Goal: Task Accomplishment & Management: Complete application form

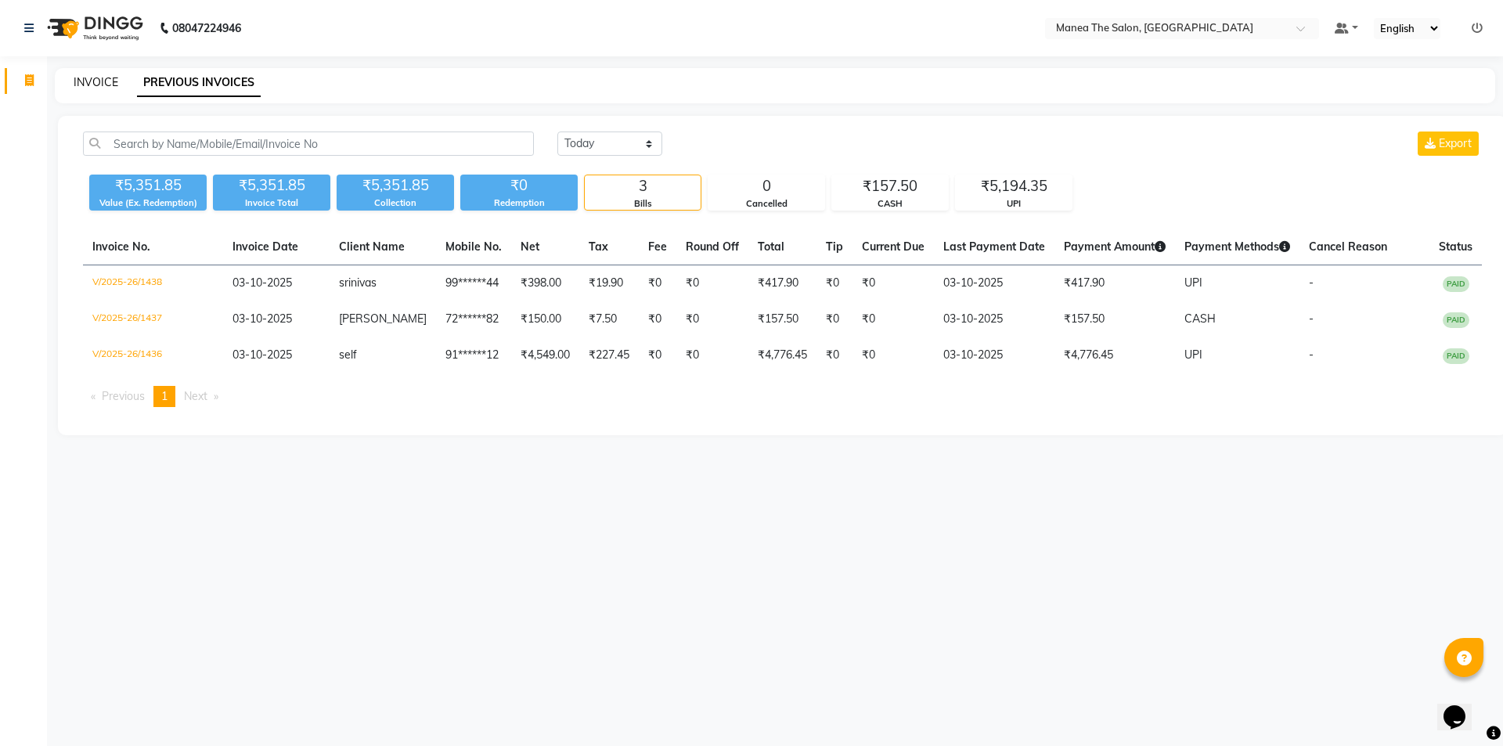
click at [92, 81] on link "INVOICE" at bounding box center [96, 82] width 45 height 14
select select "service"
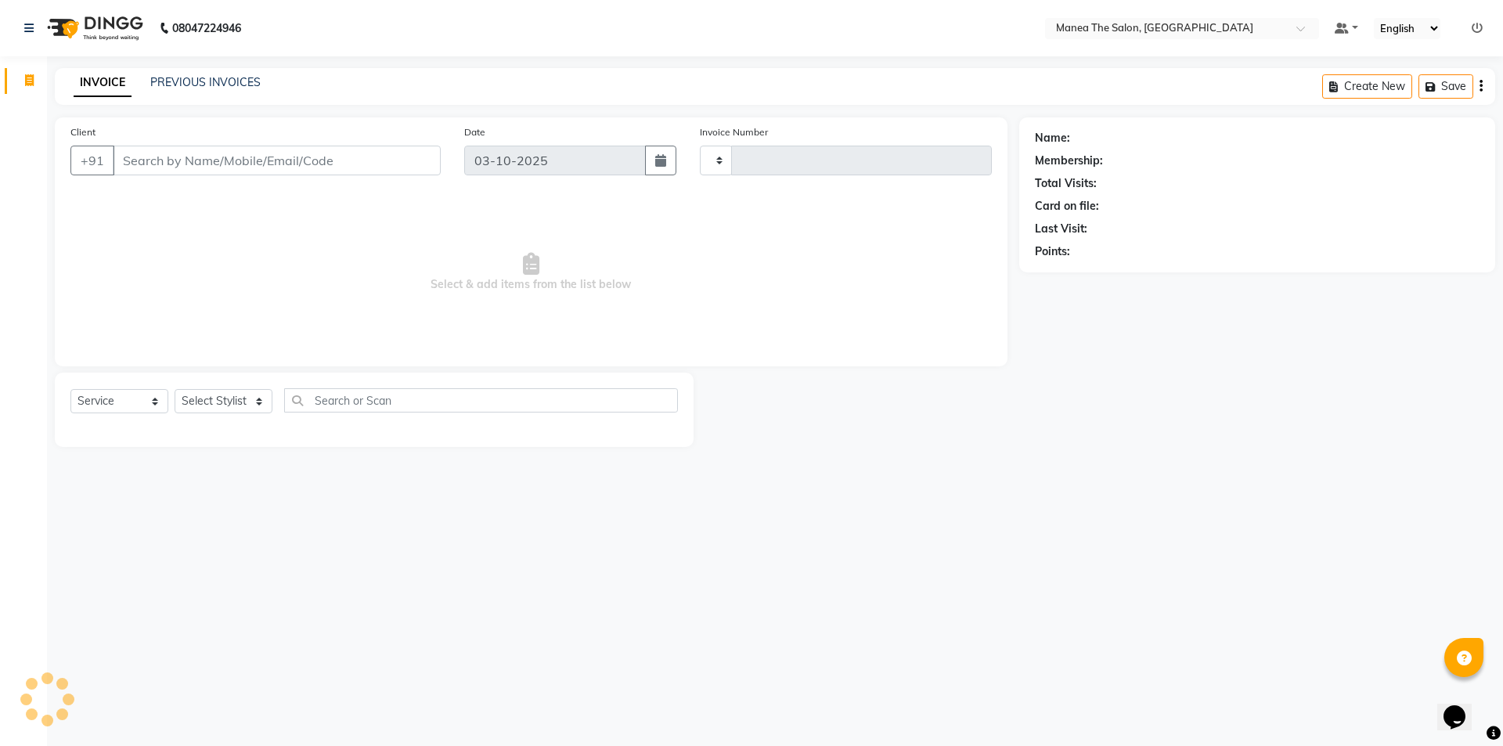
type input "1439"
select select "6397"
click at [191, 406] on select "Select Stylist [PERSON_NAME] [PERSON_NAME] Aruna [PERSON_NAME] Manager [PERSON_…" at bounding box center [224, 401] width 98 height 24
select select "82341"
click at [175, 389] on select "Select Stylist [PERSON_NAME] [PERSON_NAME] Aruna [PERSON_NAME] Manager [PERSON_…" at bounding box center [224, 401] width 98 height 24
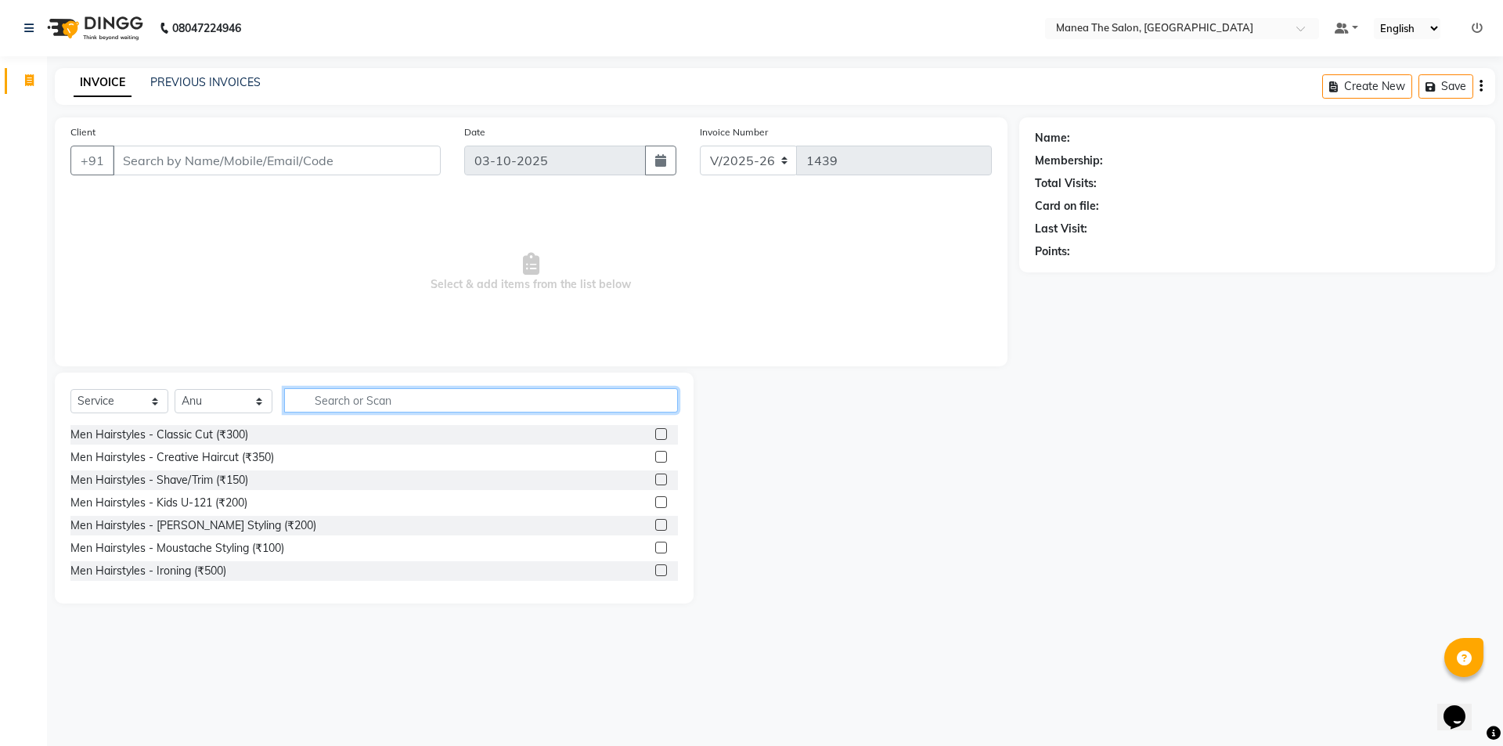
drag, startPoint x: 348, startPoint y: 401, endPoint x: 394, endPoint y: 401, distance: 46.2
click at [354, 401] on input "text" at bounding box center [481, 400] width 394 height 24
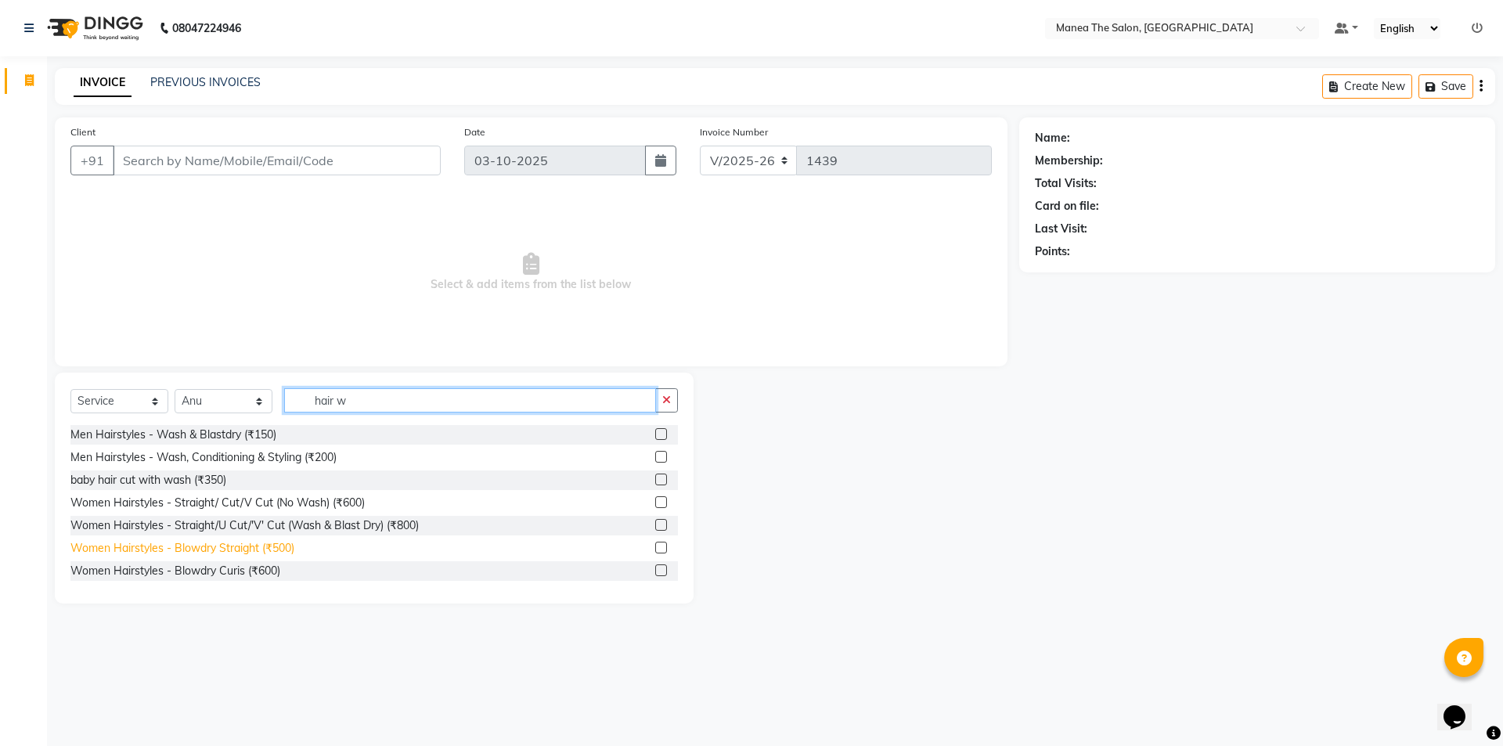
type input "hair w"
click at [218, 547] on div "Women Hairstyles - Blowdry Straight (₹500)" at bounding box center [182, 548] width 224 height 16
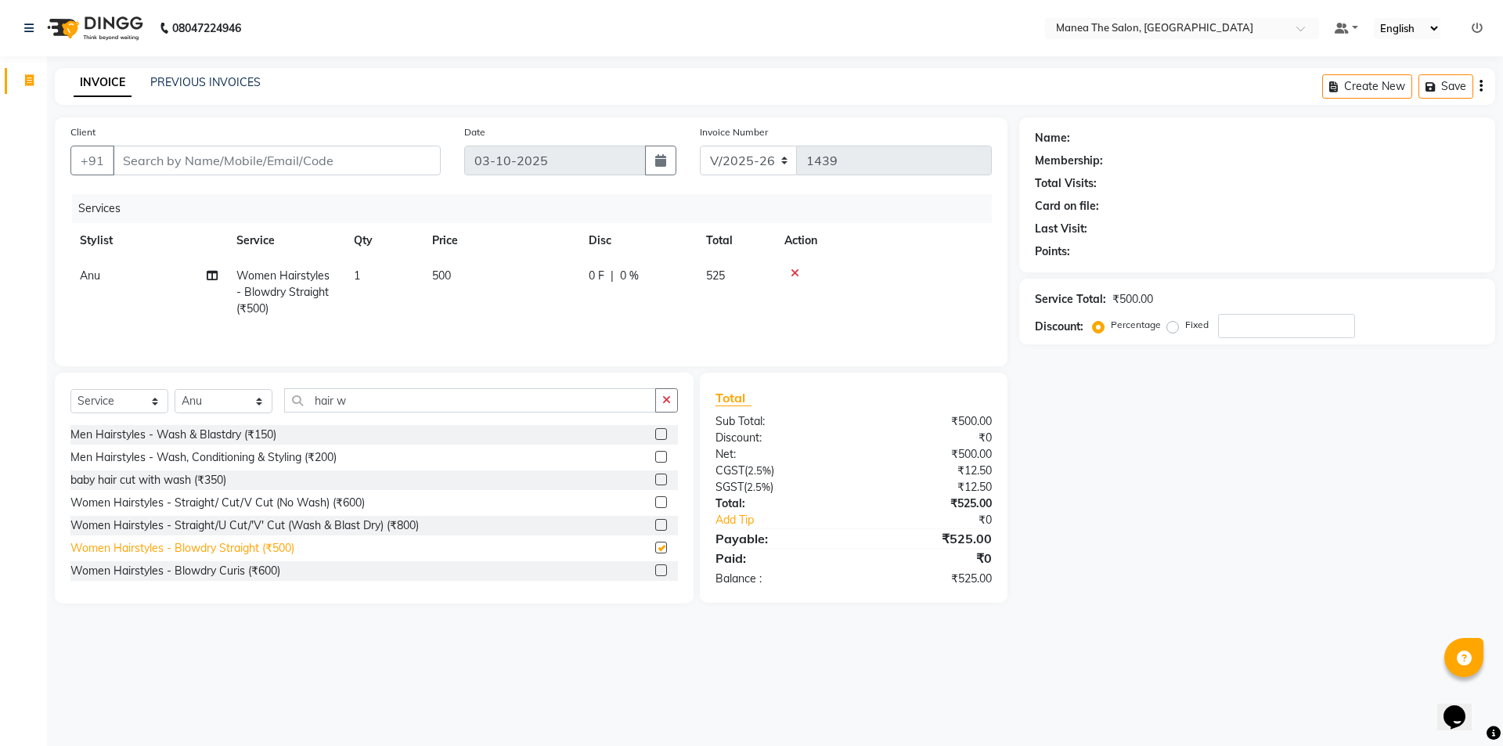
checkbox input "false"
click at [256, 166] on input "Client" at bounding box center [277, 161] width 328 height 30
click at [441, 251] on th "Price" at bounding box center [501, 240] width 157 height 35
click at [446, 270] on span "500" at bounding box center [441, 275] width 19 height 14
select select "82341"
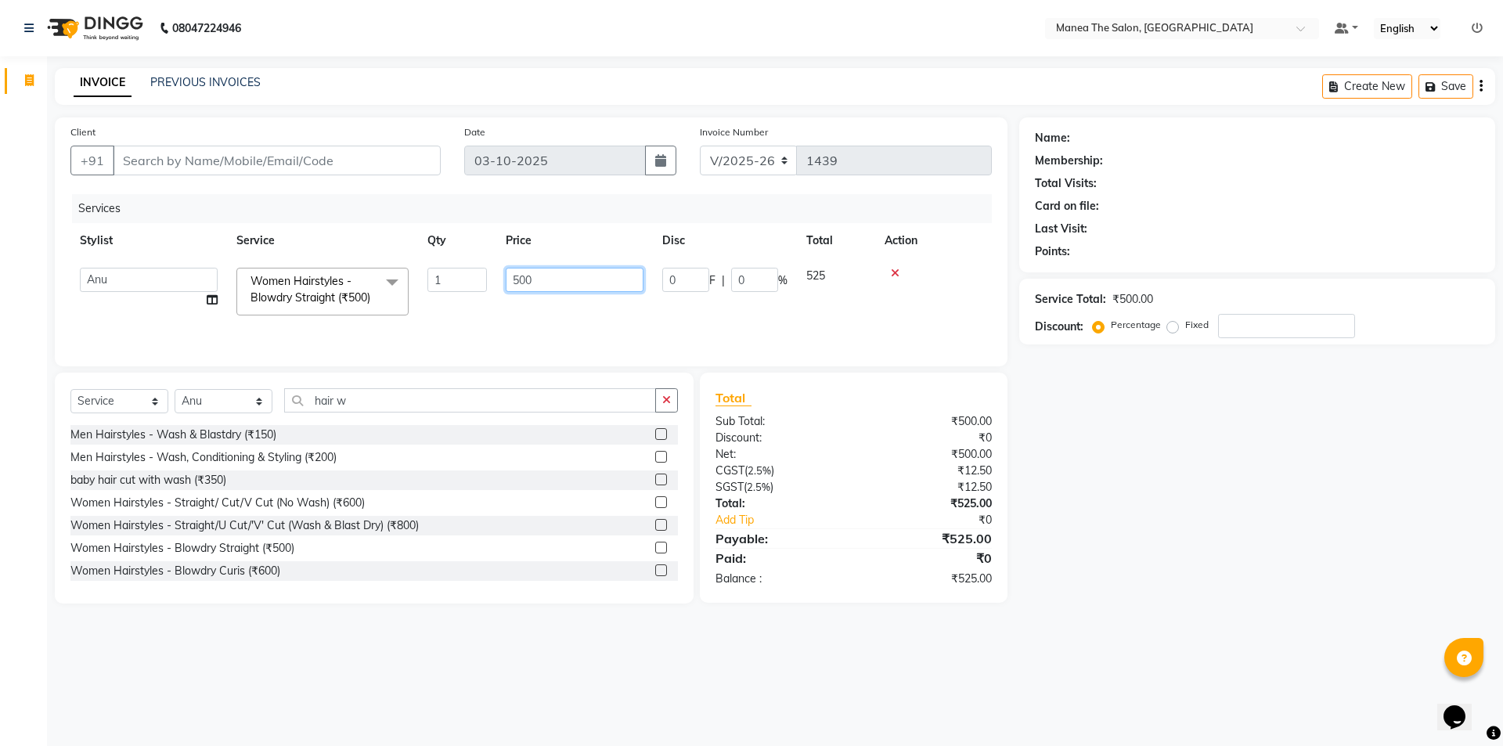
click at [596, 291] on input "500" at bounding box center [575, 280] width 138 height 24
type input "500"
click at [1211, 625] on main "INVOICE PREVIOUS INVOICES Create New Save Client +91 Date 03-10-2025 Invoice Nu…" at bounding box center [775, 347] width 1456 height 559
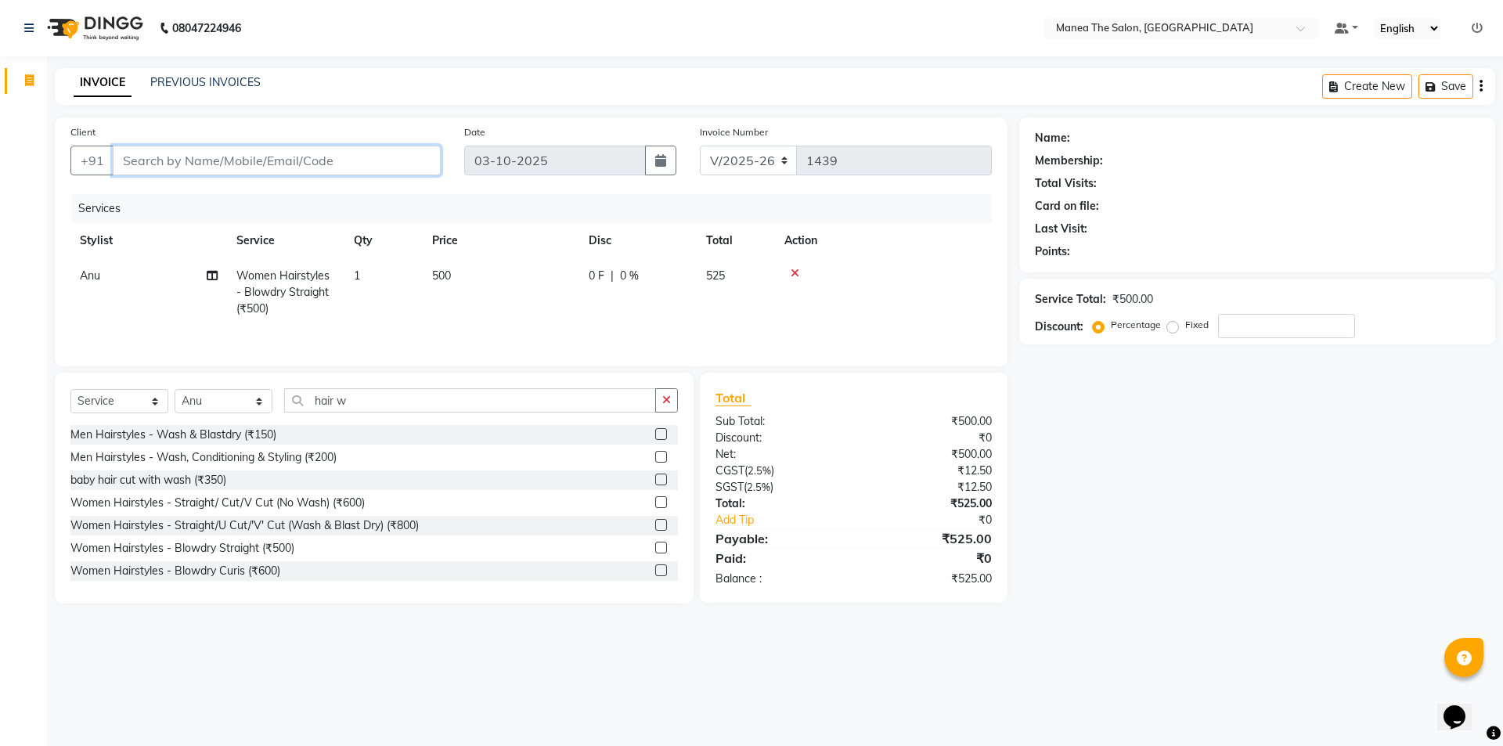
click at [350, 168] on input "Client" at bounding box center [277, 161] width 328 height 30
click at [232, 396] on select "Select Stylist [PERSON_NAME] [PERSON_NAME] Aruna [PERSON_NAME] Manager [PERSON_…" at bounding box center [224, 401] width 98 height 24
select select "85836"
click at [175, 389] on select "Select Stylist [PERSON_NAME] [PERSON_NAME] Aruna [PERSON_NAME] Manager [PERSON_…" at bounding box center [224, 401] width 98 height 24
click at [166, 166] on input "Client" at bounding box center [277, 161] width 328 height 30
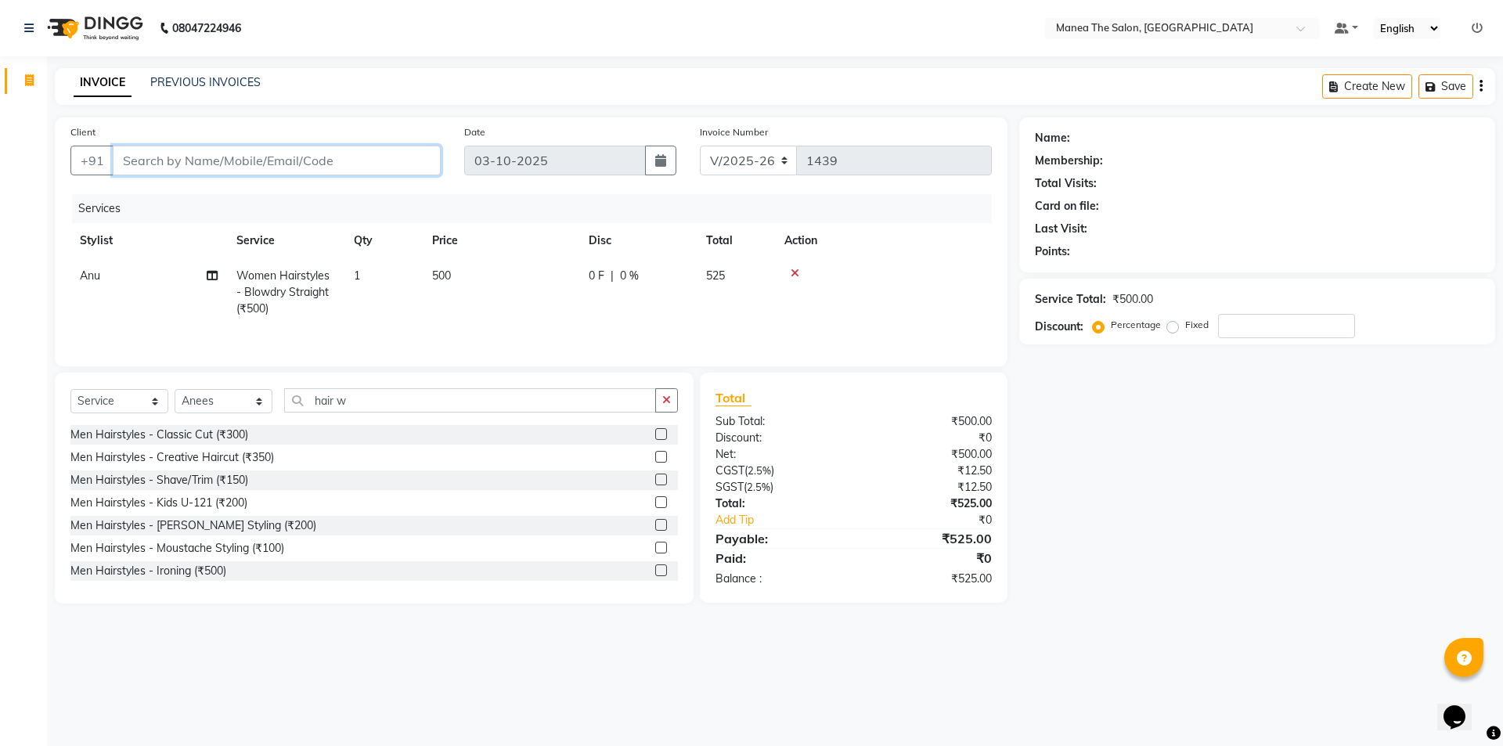
click at [252, 158] on input "Client" at bounding box center [277, 161] width 328 height 30
type input "8"
type input "0"
type input "868058598"
click at [405, 165] on span "Add Client" at bounding box center [400, 161] width 62 height 16
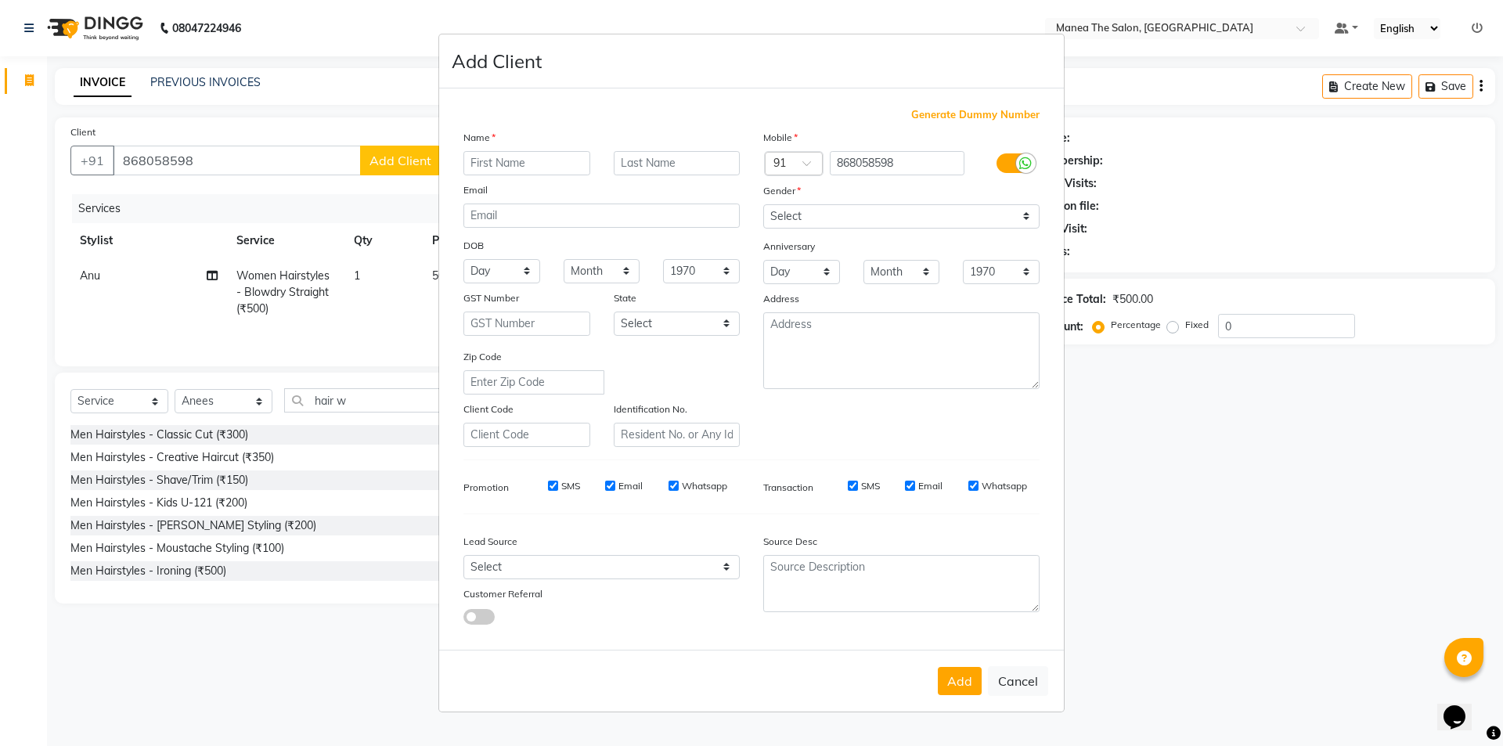
click at [501, 162] on input "text" at bounding box center [526, 163] width 127 height 24
type input "pireti"
click at [795, 214] on select "Select Male Female Other Prefer Not To Say" at bounding box center [901, 216] width 276 height 24
select select "female"
click at [763, 204] on select "Select Male Female Other Prefer Not To Say" at bounding box center [901, 216] width 276 height 24
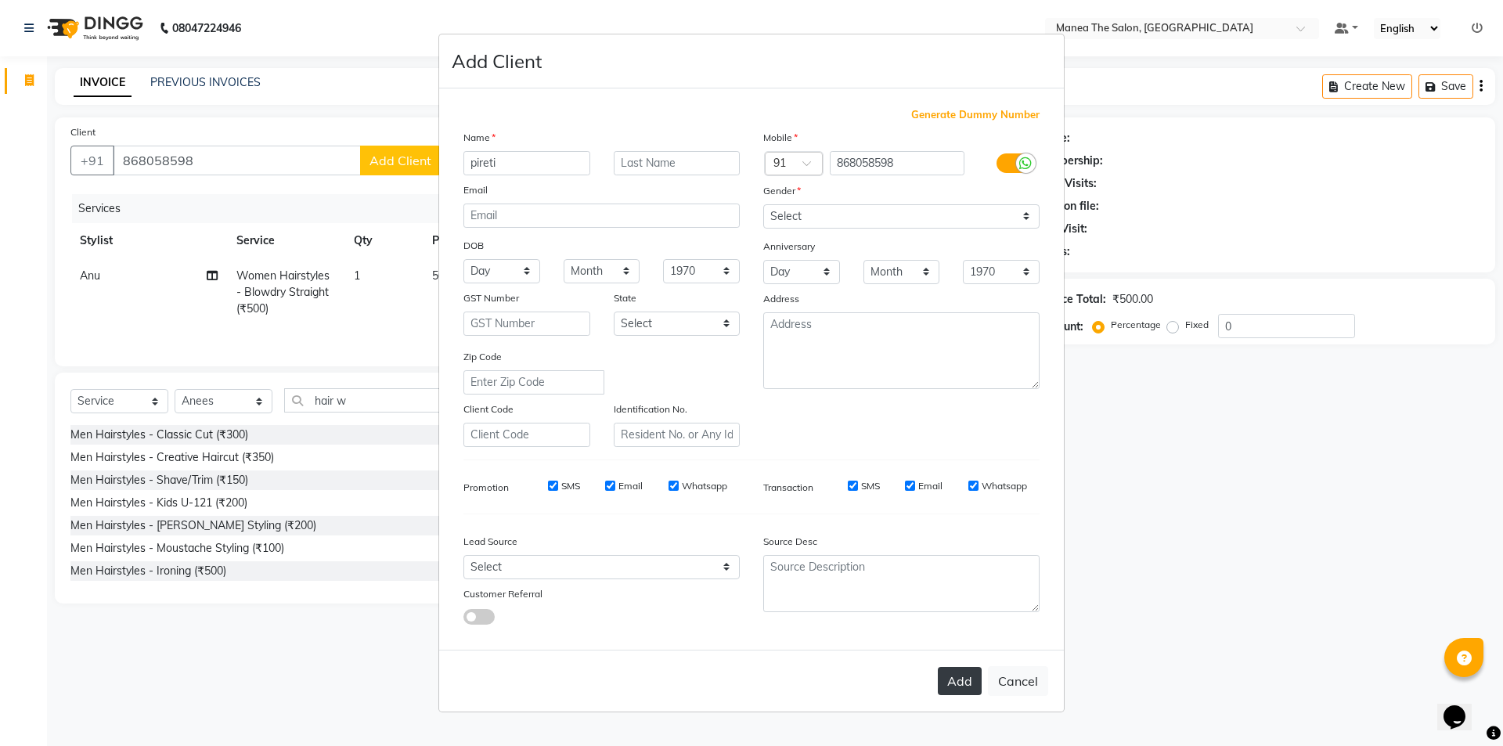
click at [964, 682] on button "Add" at bounding box center [960, 681] width 44 height 28
type input "86*****98"
select select
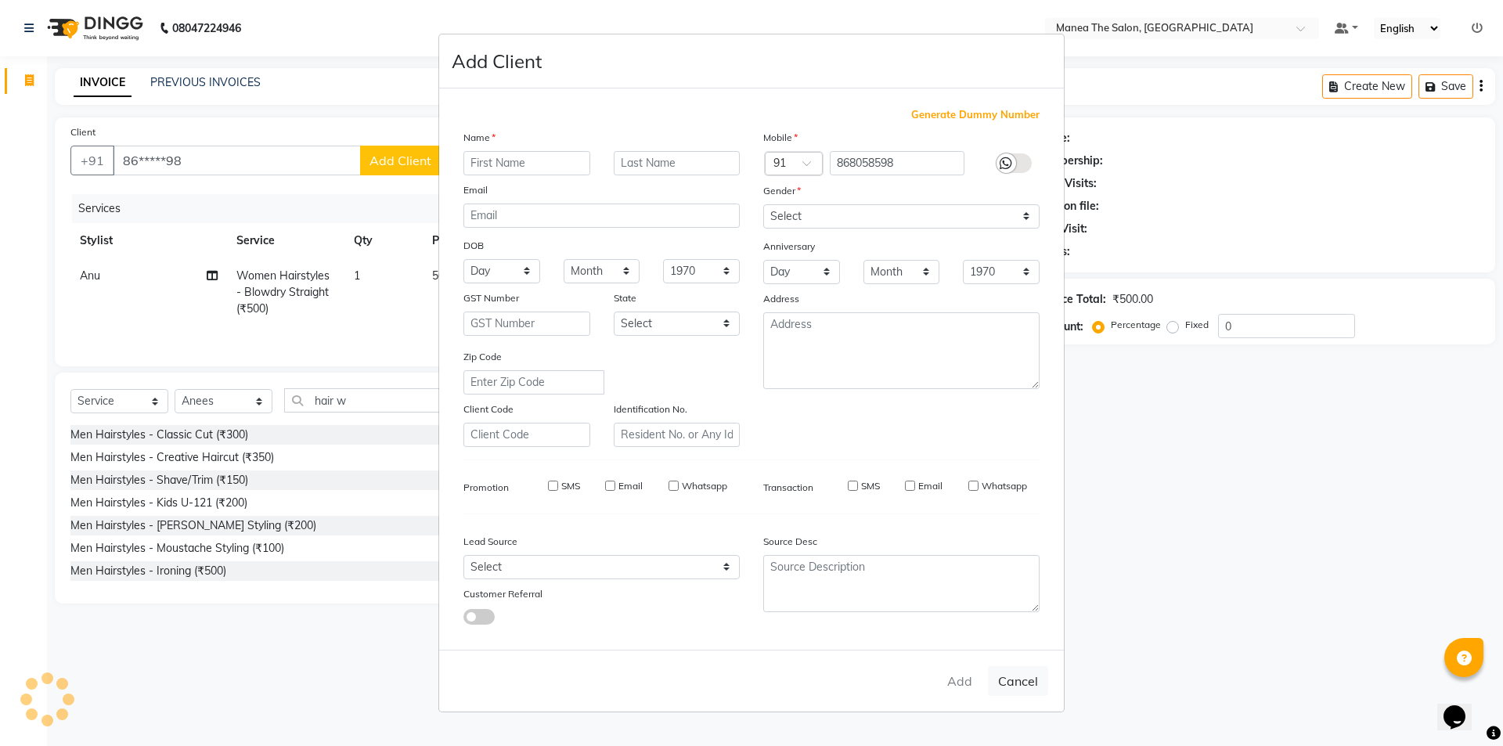
select select
checkbox input "false"
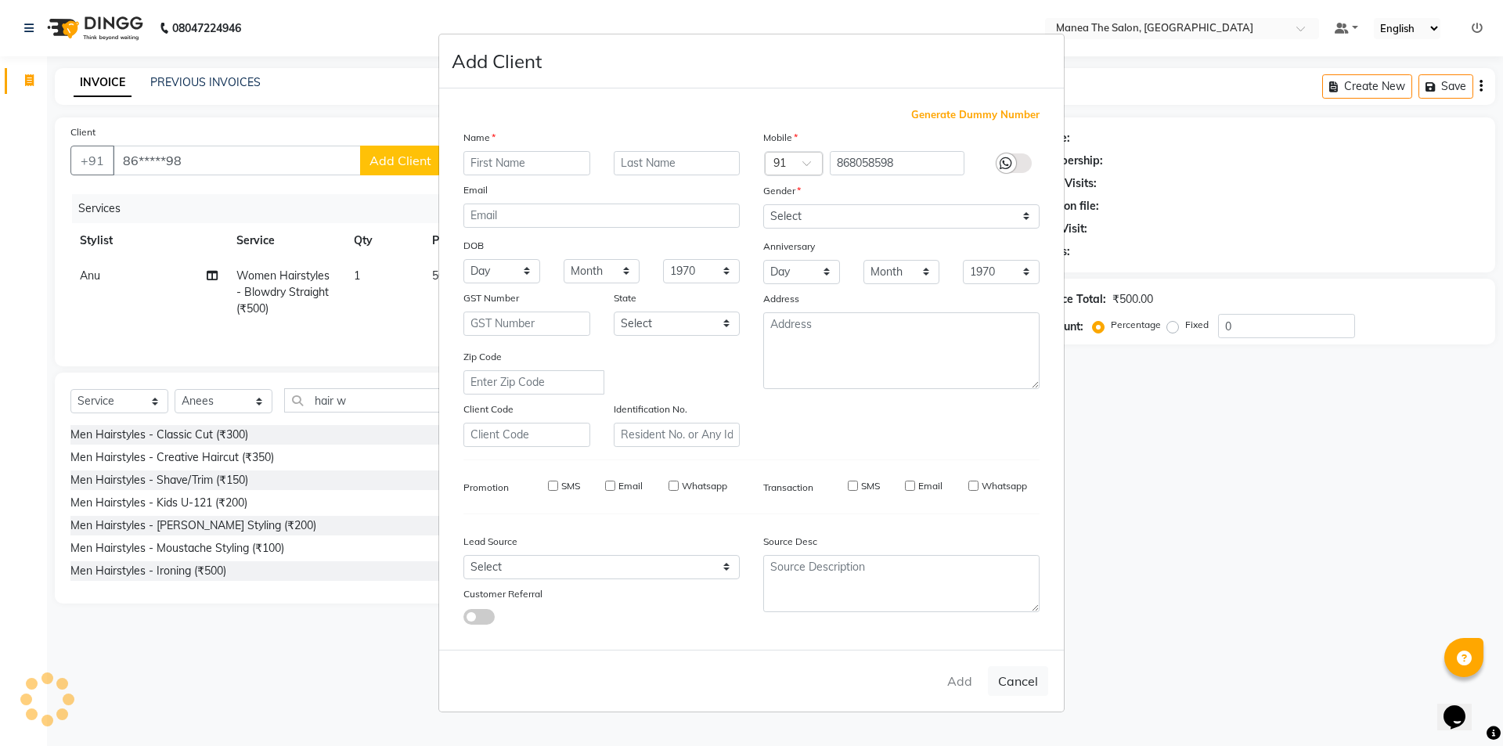
checkbox input "false"
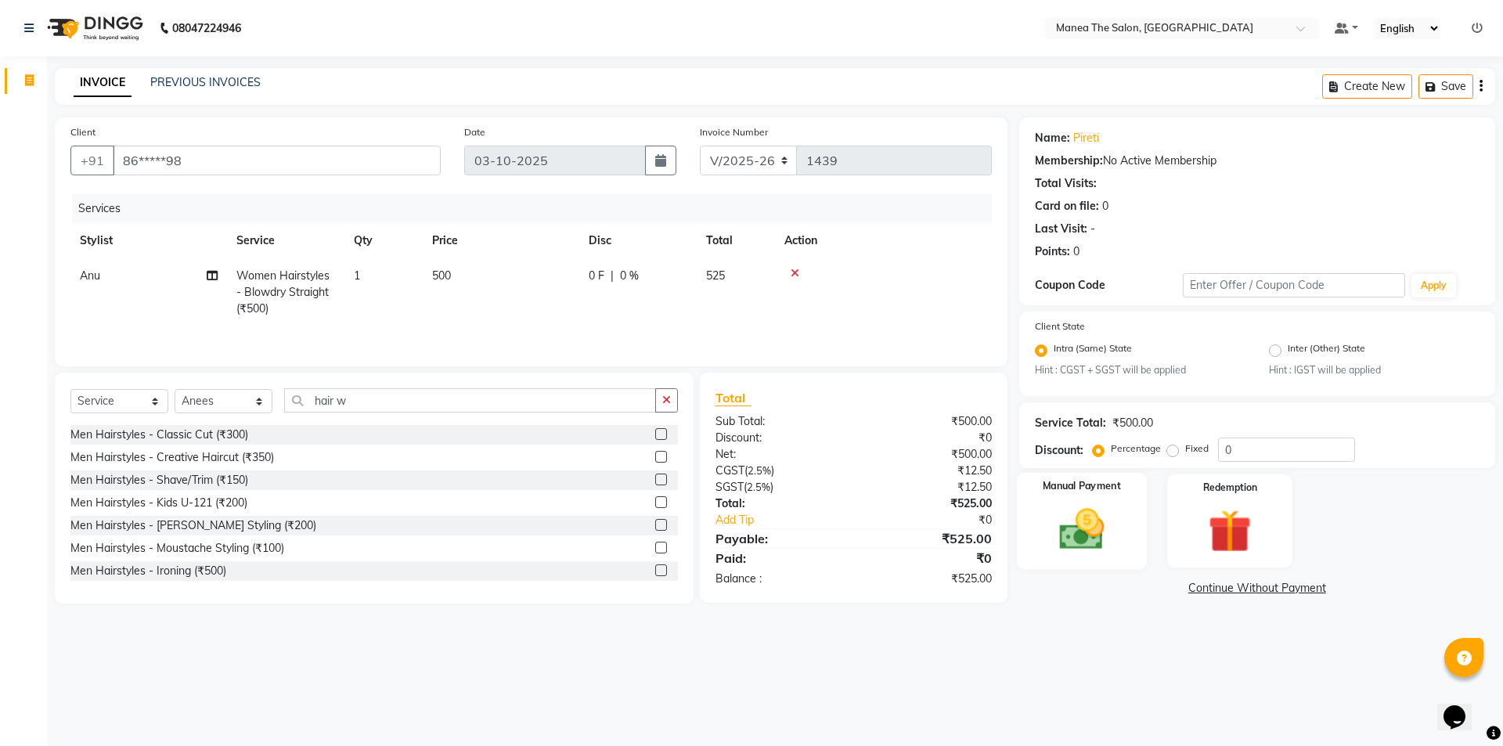
click at [1079, 542] on img at bounding box center [1081, 530] width 73 height 52
click at [1269, 588] on span "UPI" at bounding box center [1263, 589] width 24 height 18
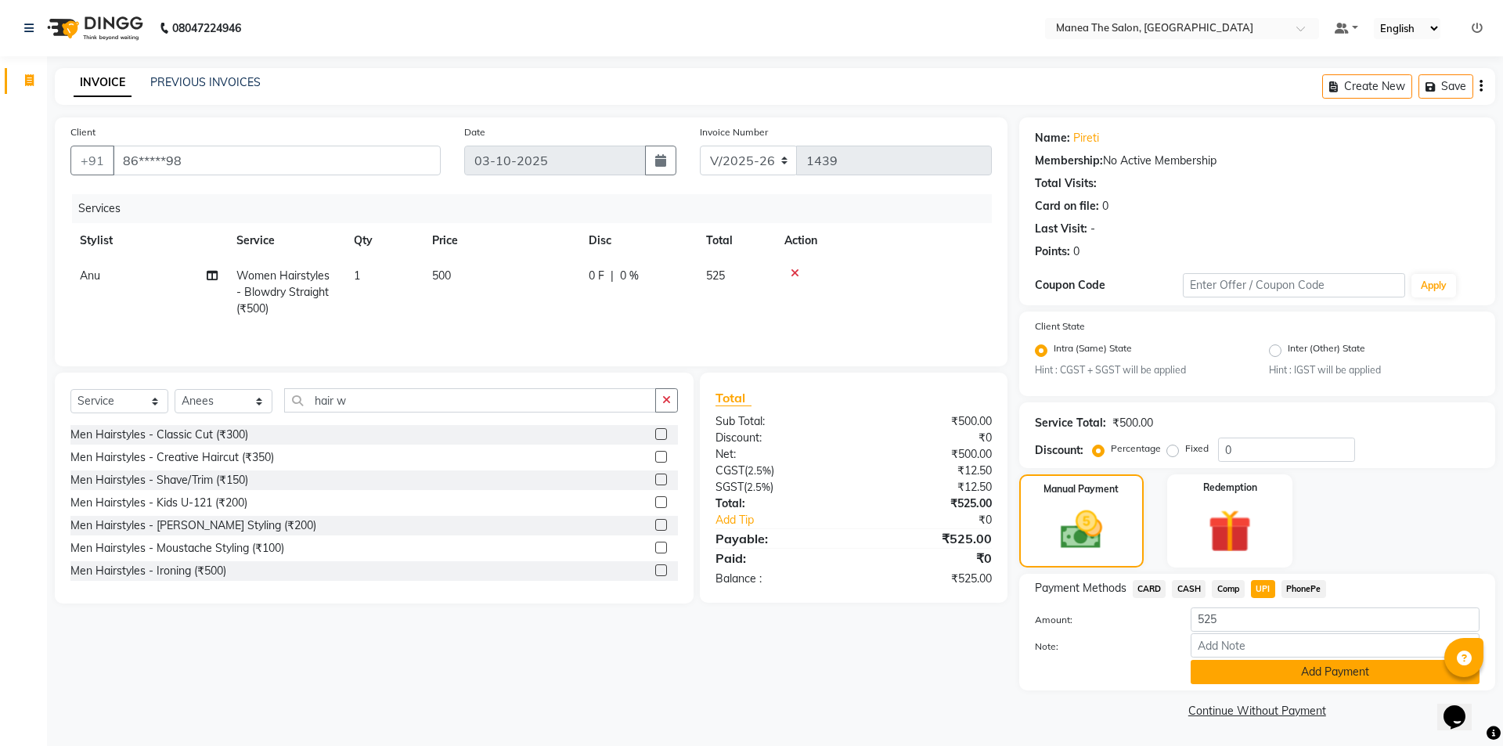
click at [1294, 675] on button "Add Payment" at bounding box center [1334, 672] width 289 height 24
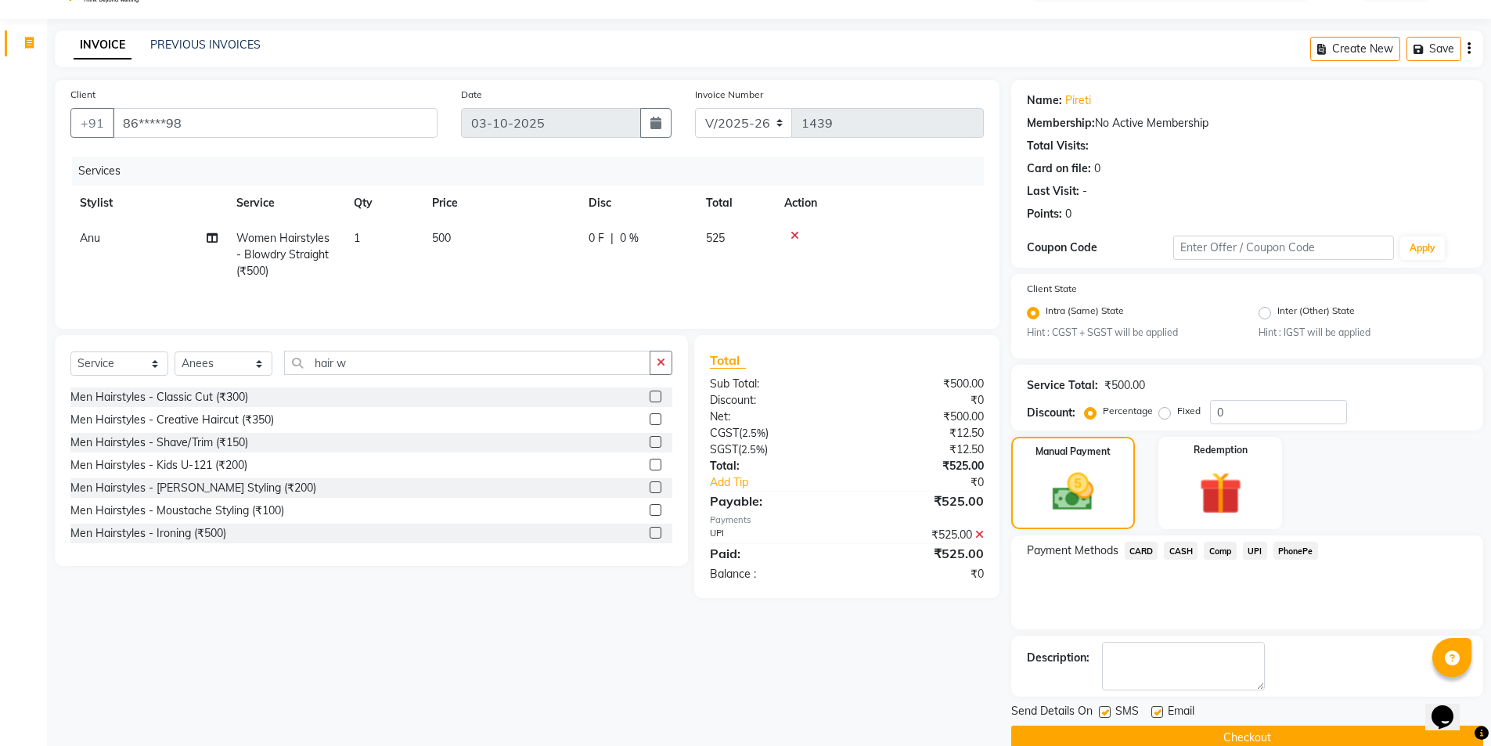
scroll to position [65, 0]
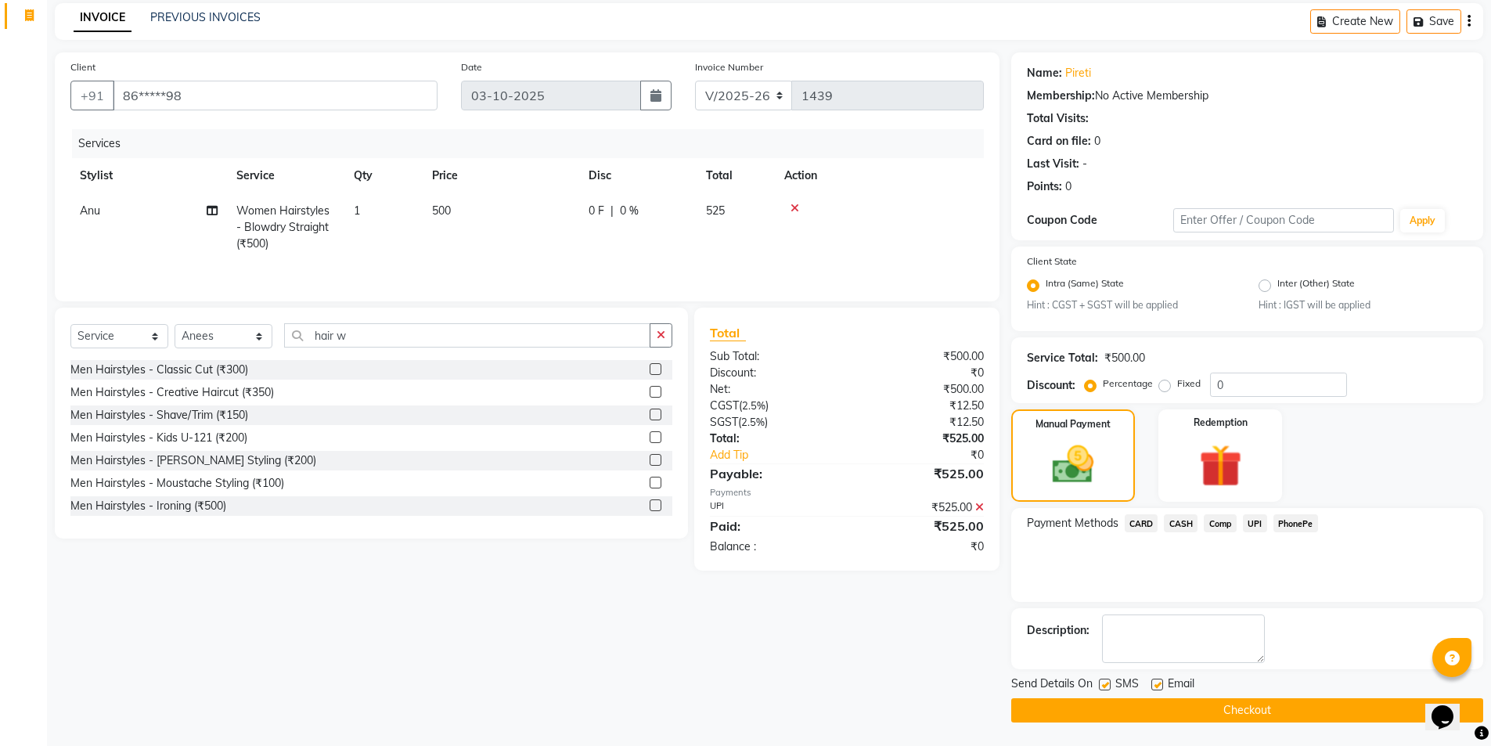
click at [1274, 701] on button "Checkout" at bounding box center [1247, 710] width 472 height 24
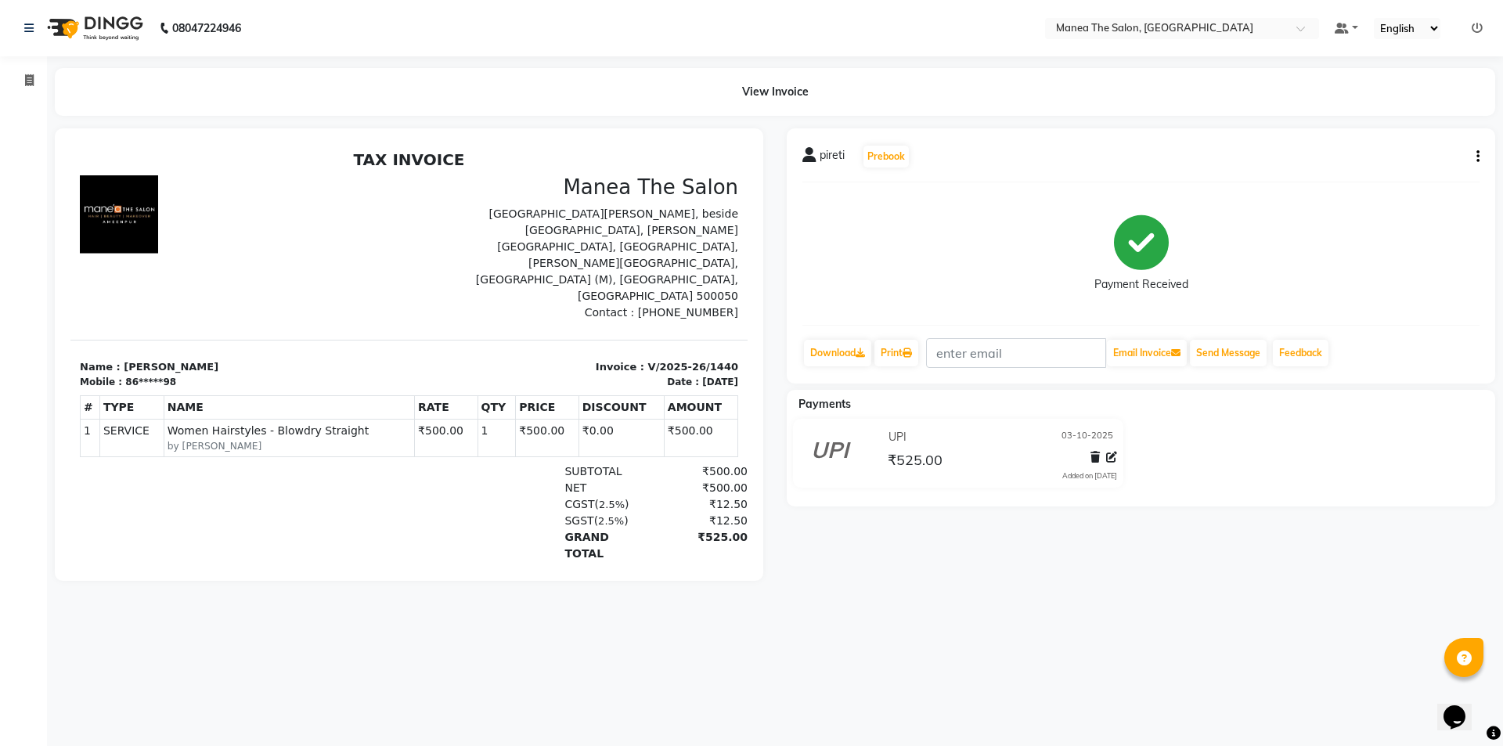
drag, startPoint x: 272, startPoint y: 172, endPoint x: 257, endPoint y: 151, distance: 25.4
click at [268, 167] on div "TAX INVOICE Manea The Salon 2nd Floor, SSR Lalitha Complex, Ameenpur Rd, beside…" at bounding box center [408, 391] width 677 height 482
click at [23, 74] on span at bounding box center [29, 81] width 27 height 18
select select "service"
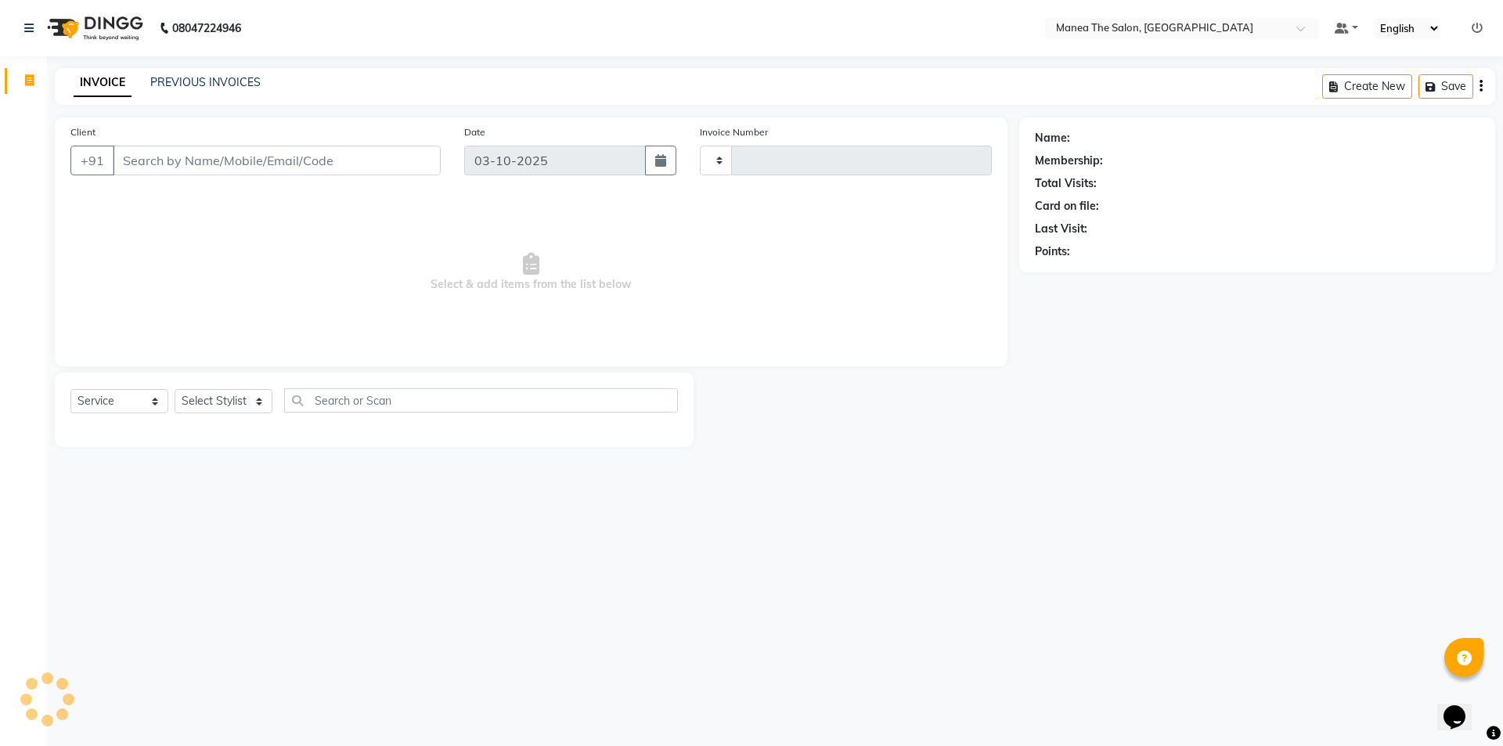
type input "1441"
select select "6397"
click at [171, 73] on div "INVOICE PREVIOUS INVOICES Create New Save" at bounding box center [775, 86] width 1440 height 37
click at [174, 84] on link "PREVIOUS INVOICES" at bounding box center [205, 82] width 110 height 14
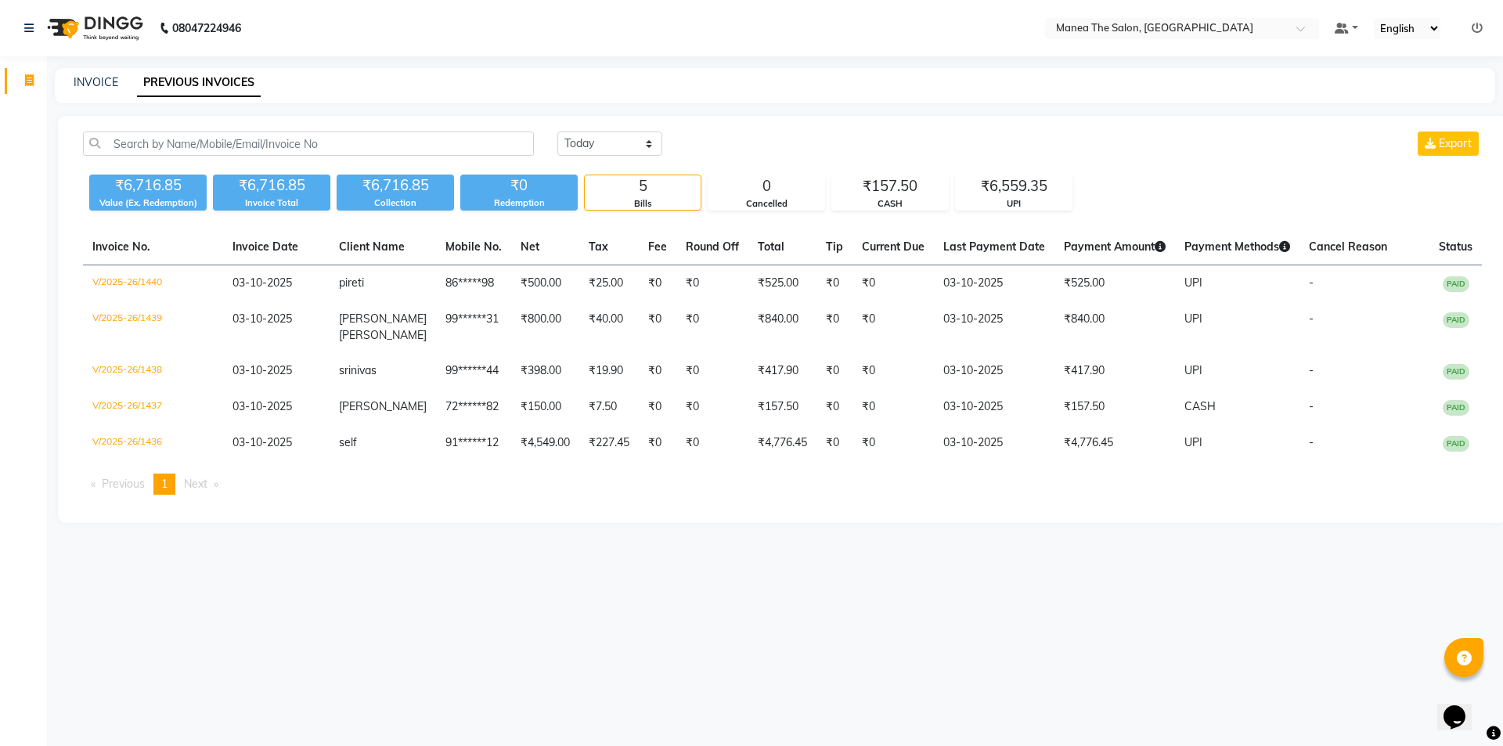
click at [401, 553] on div "08047224946 Select Location × Manea The Salon, Ameenpur Default Panel My Panel …" at bounding box center [751, 373] width 1503 height 746
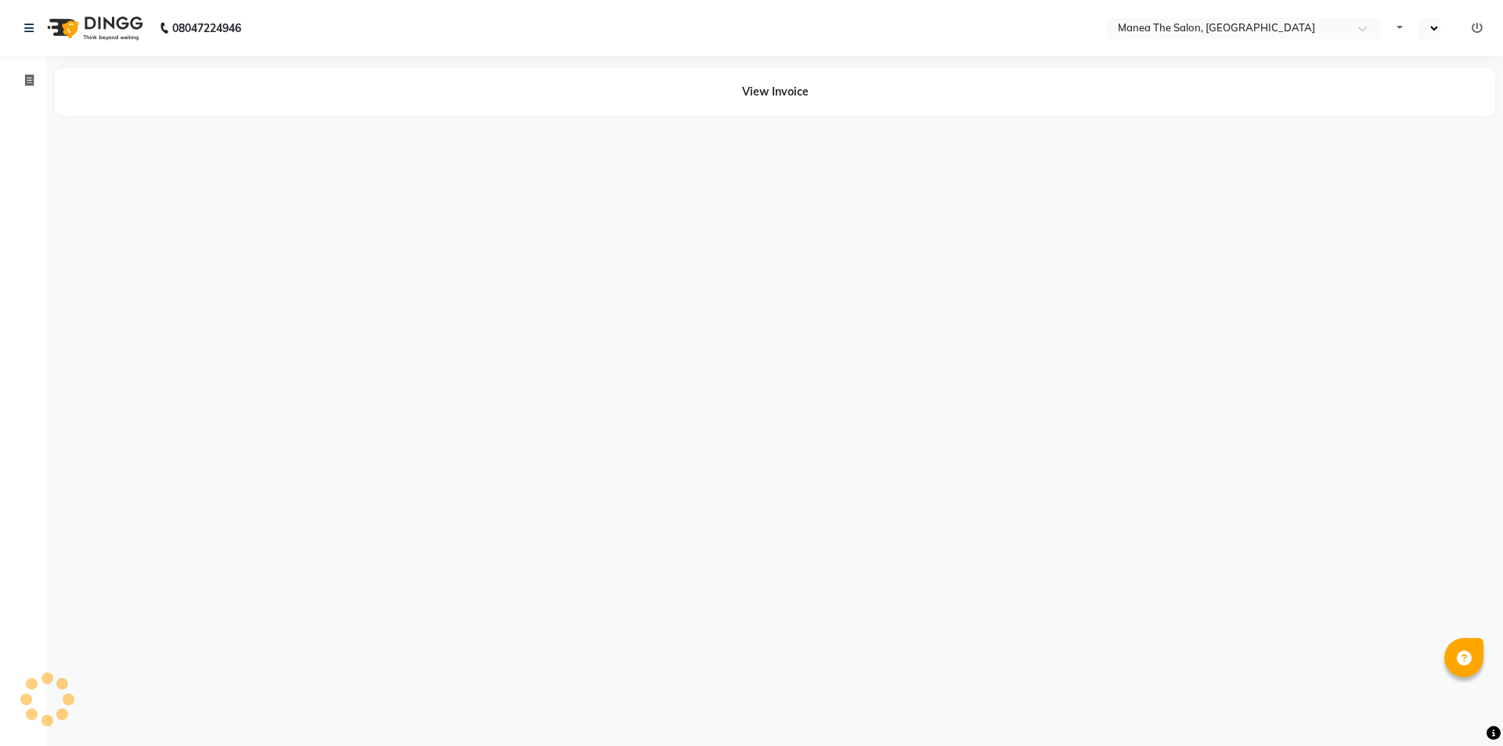
select select "en"
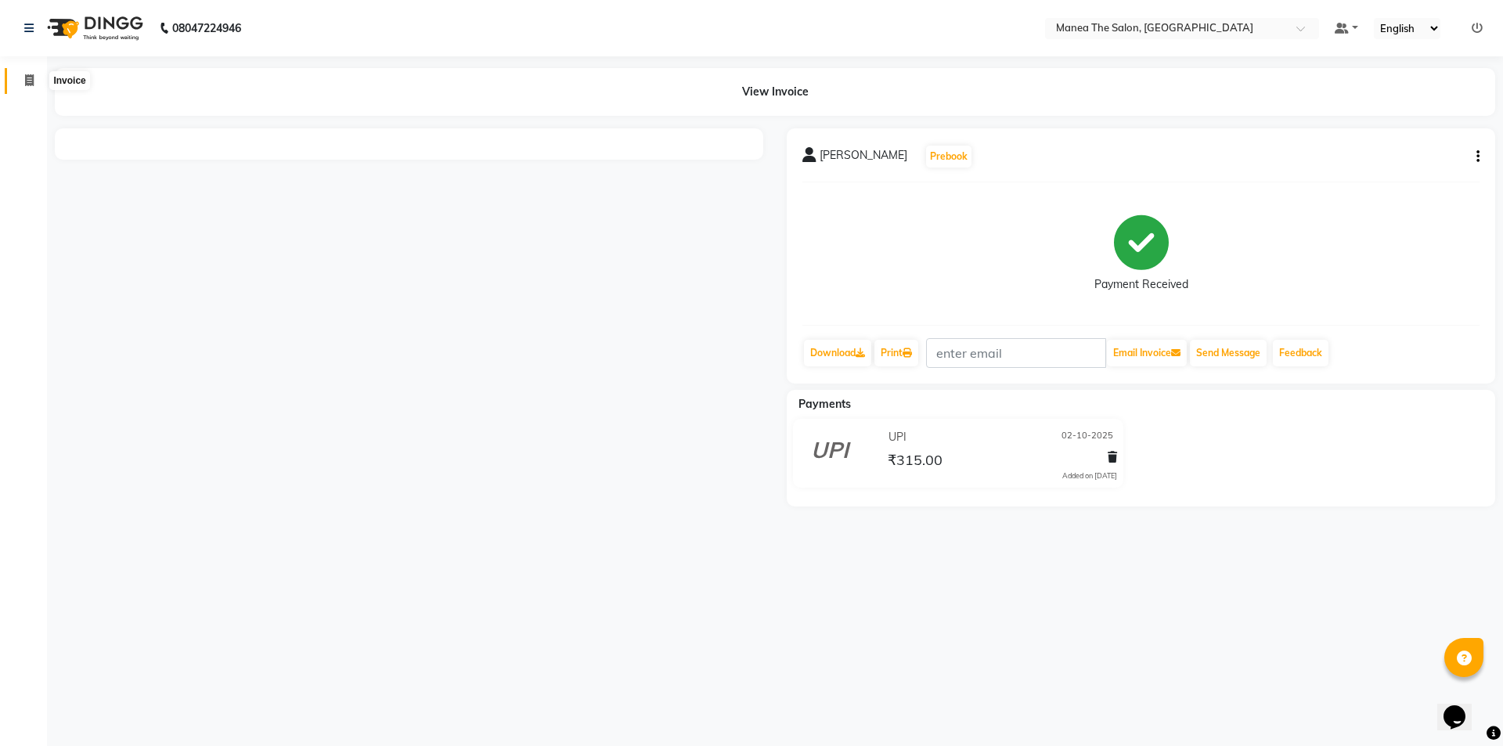
click at [23, 81] on span at bounding box center [29, 81] width 27 height 18
select select "6397"
select select "service"
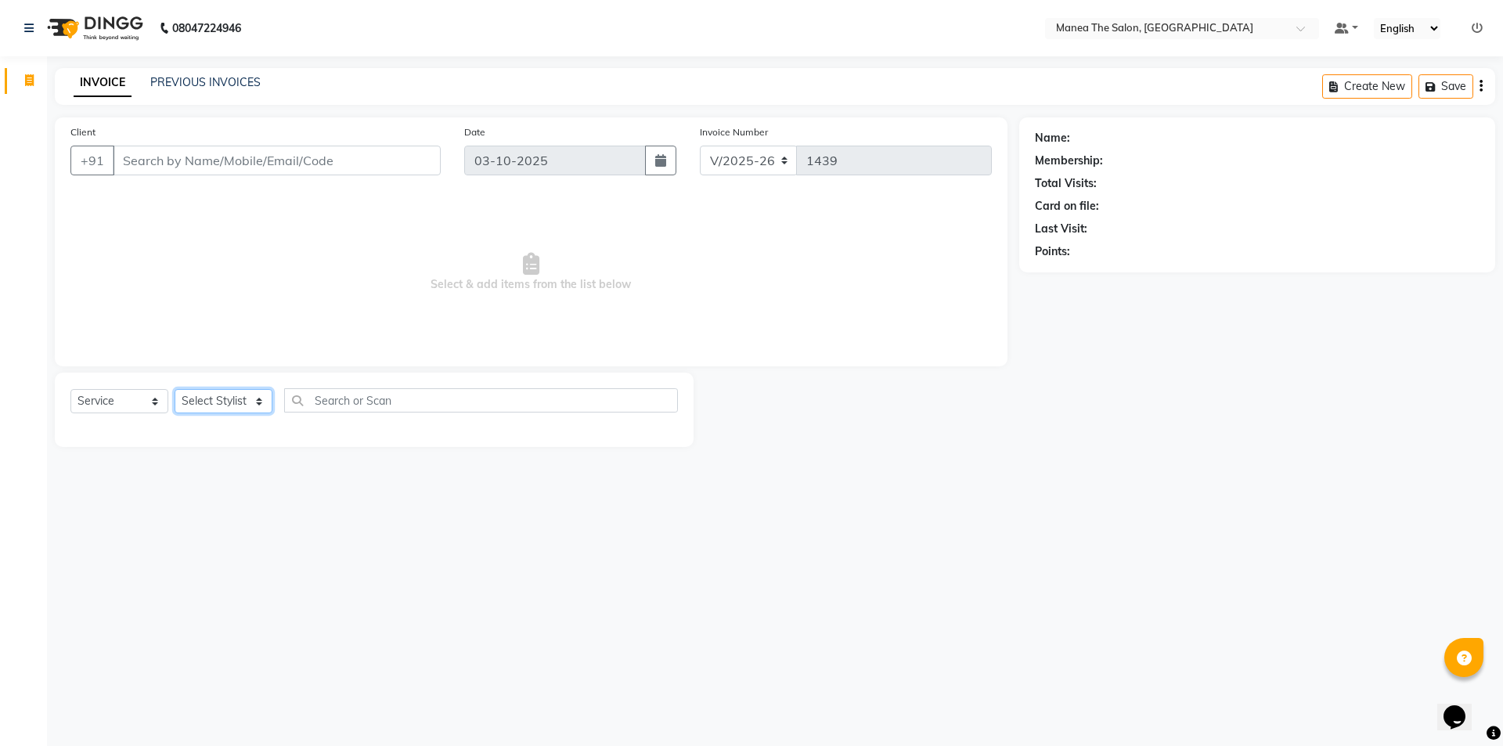
click at [258, 396] on select "Select Stylist [PERSON_NAME] [PERSON_NAME] Aruna [PERSON_NAME] Manager [PERSON_…" at bounding box center [224, 401] width 98 height 24
select select "85836"
click at [175, 389] on select "Select Stylist [PERSON_NAME] [PERSON_NAME] Aruna [PERSON_NAME] Manager [PERSON_…" at bounding box center [224, 401] width 98 height 24
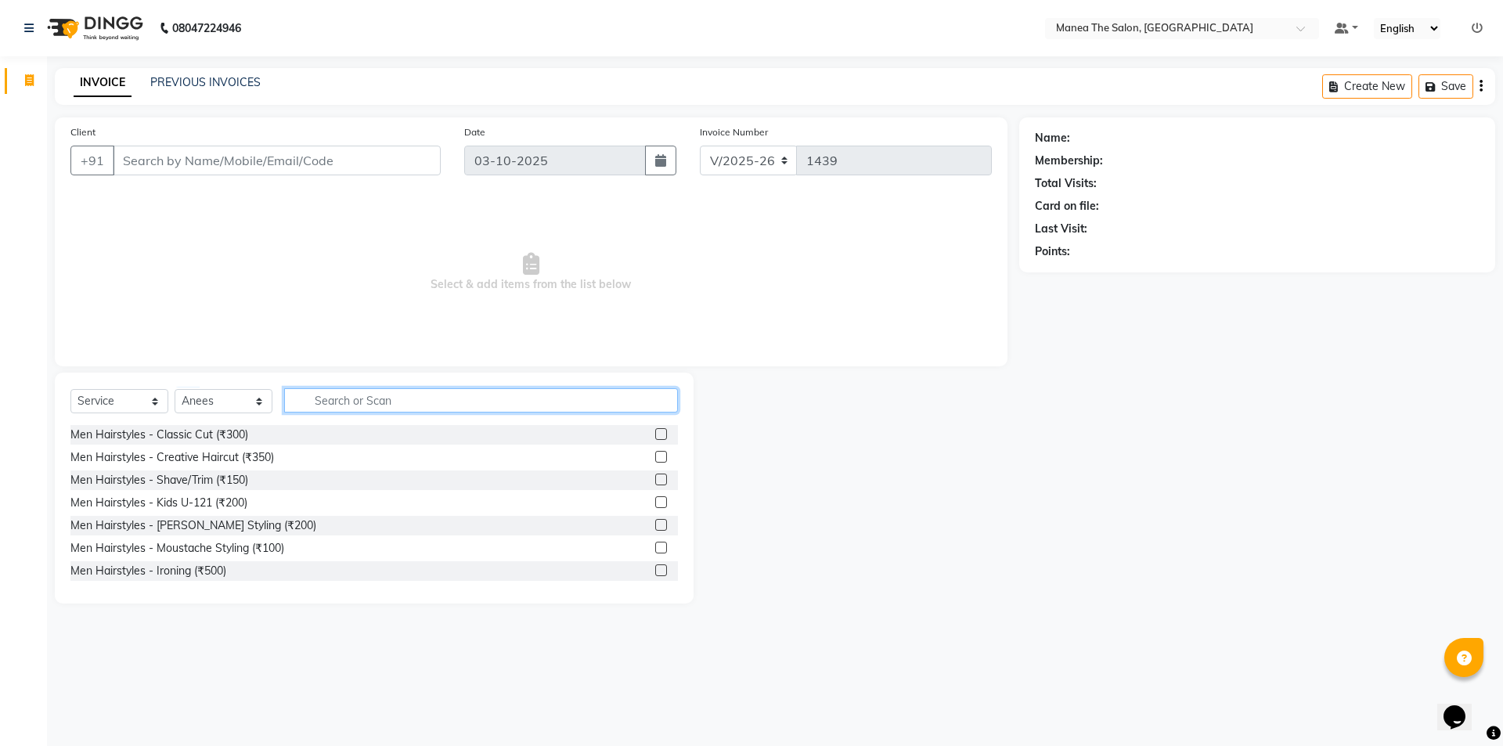
click at [336, 399] on input "text" at bounding box center [481, 400] width 394 height 24
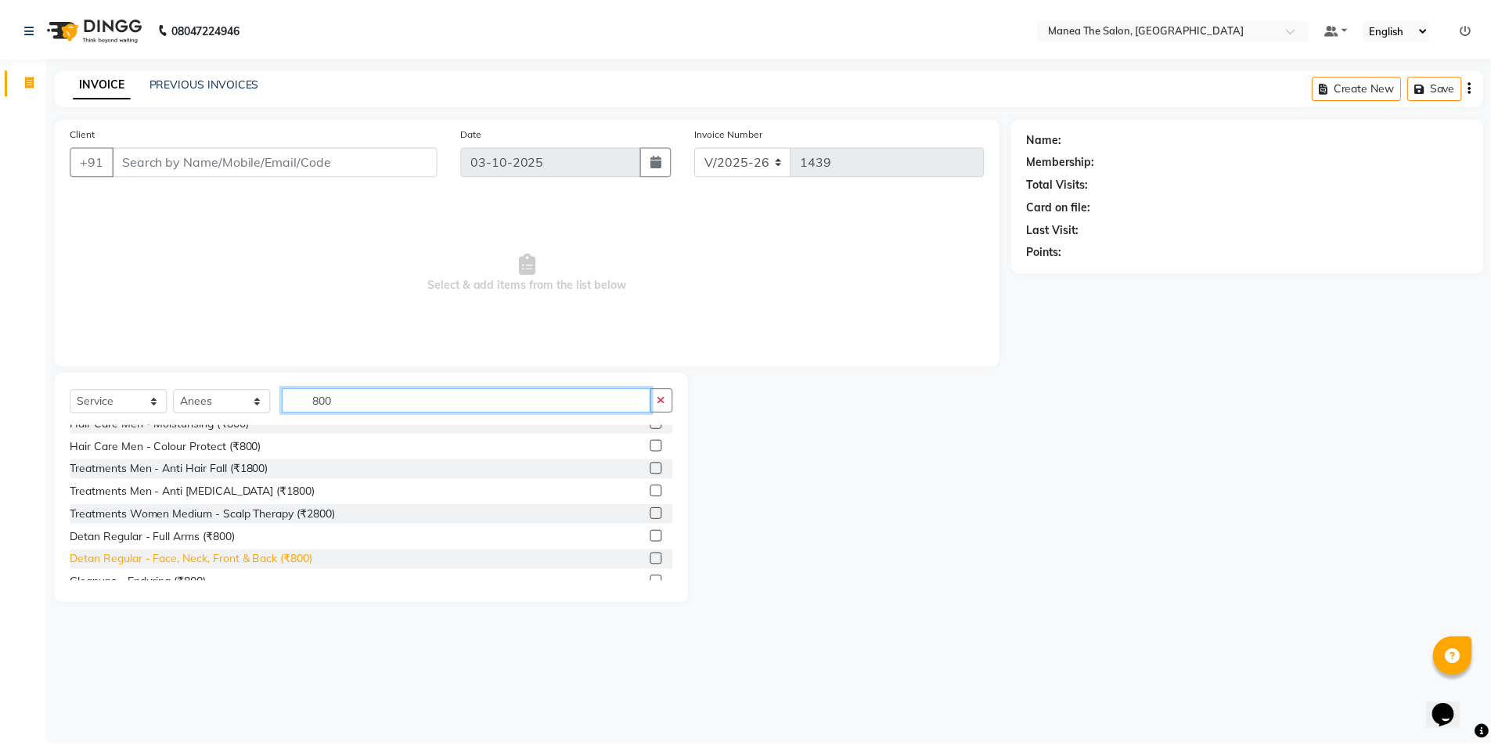
scroll to position [157, 0]
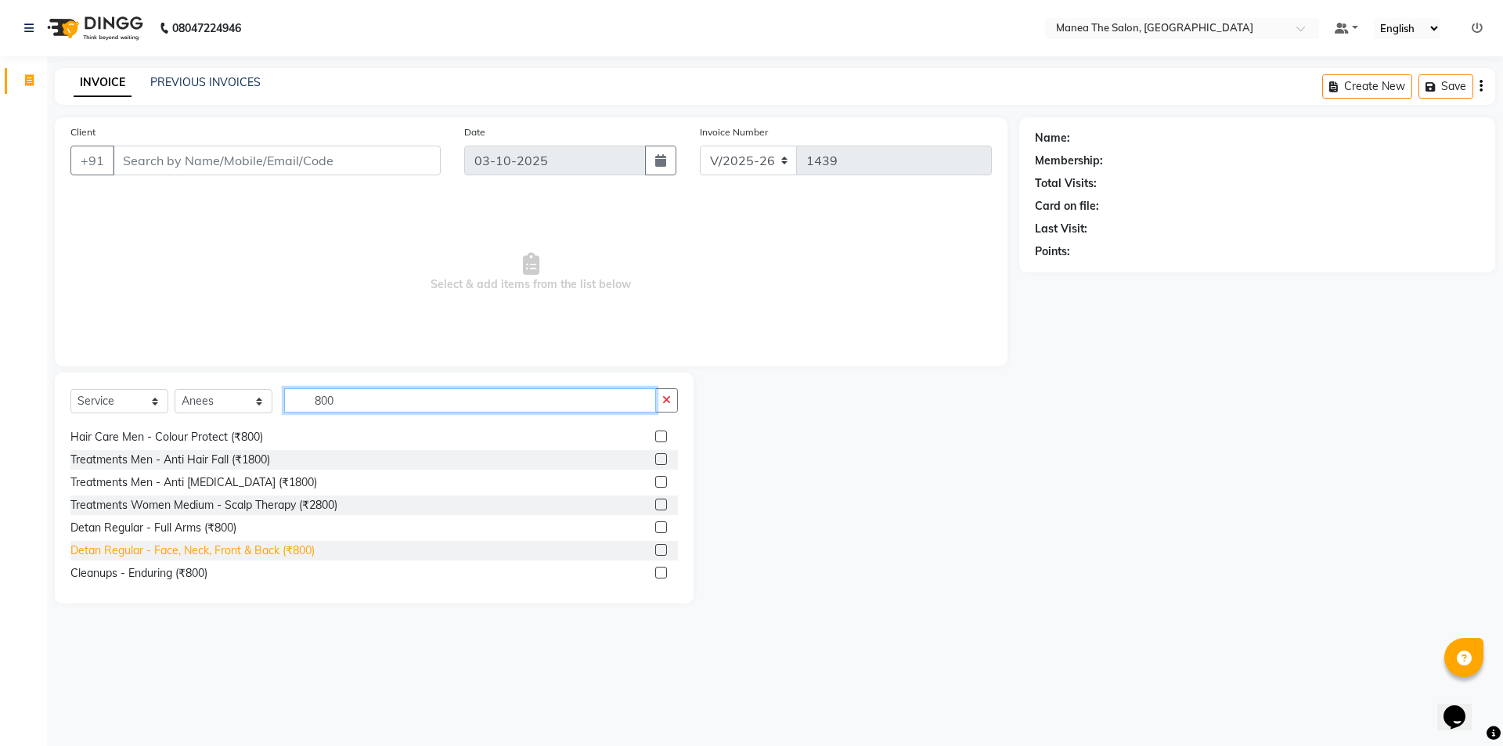
type input "800"
click at [185, 548] on div "Detan Regular - Face, Neck, Front & Back (₹800)" at bounding box center [192, 550] width 244 height 16
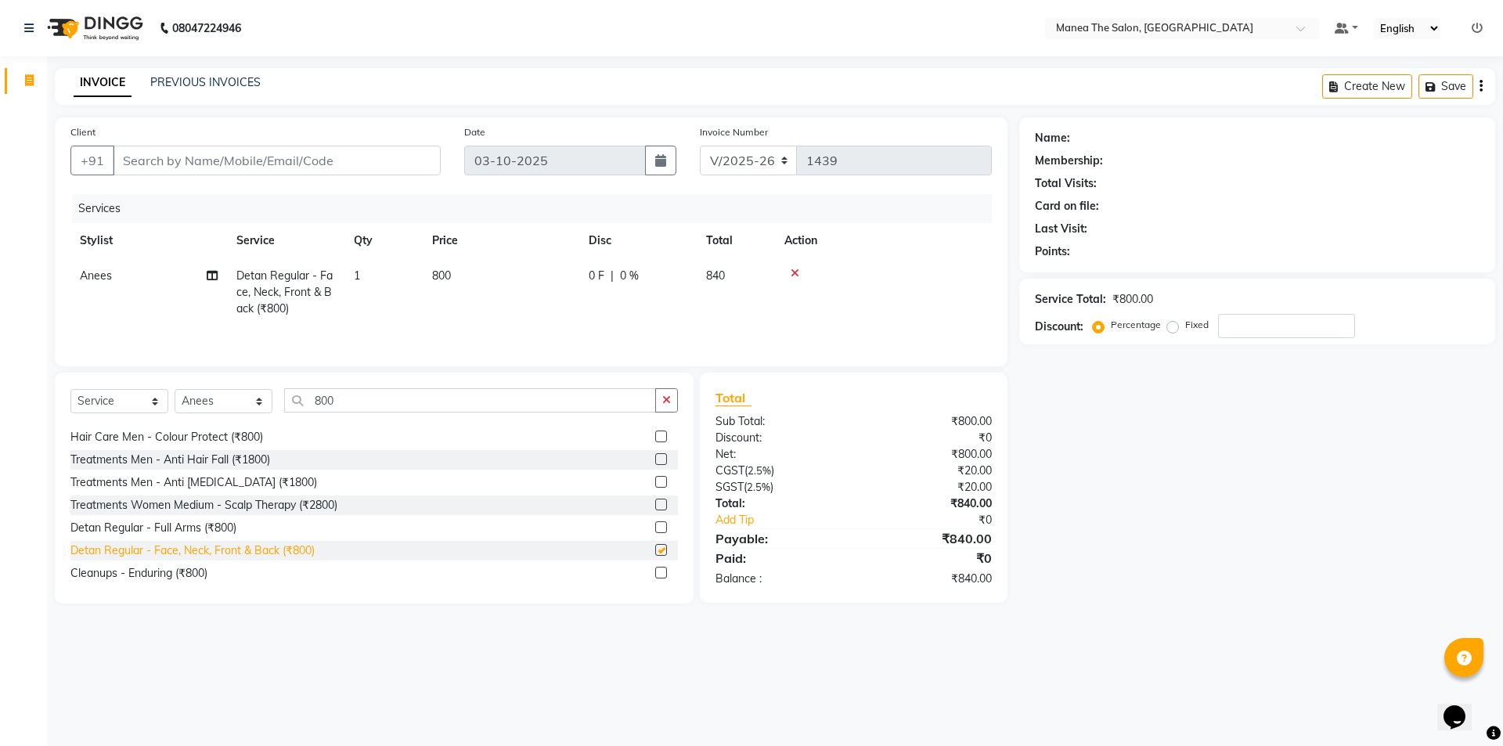
checkbox input "false"
click at [218, 158] on input "Client" at bounding box center [277, 161] width 328 height 30
type input "9"
type input "0"
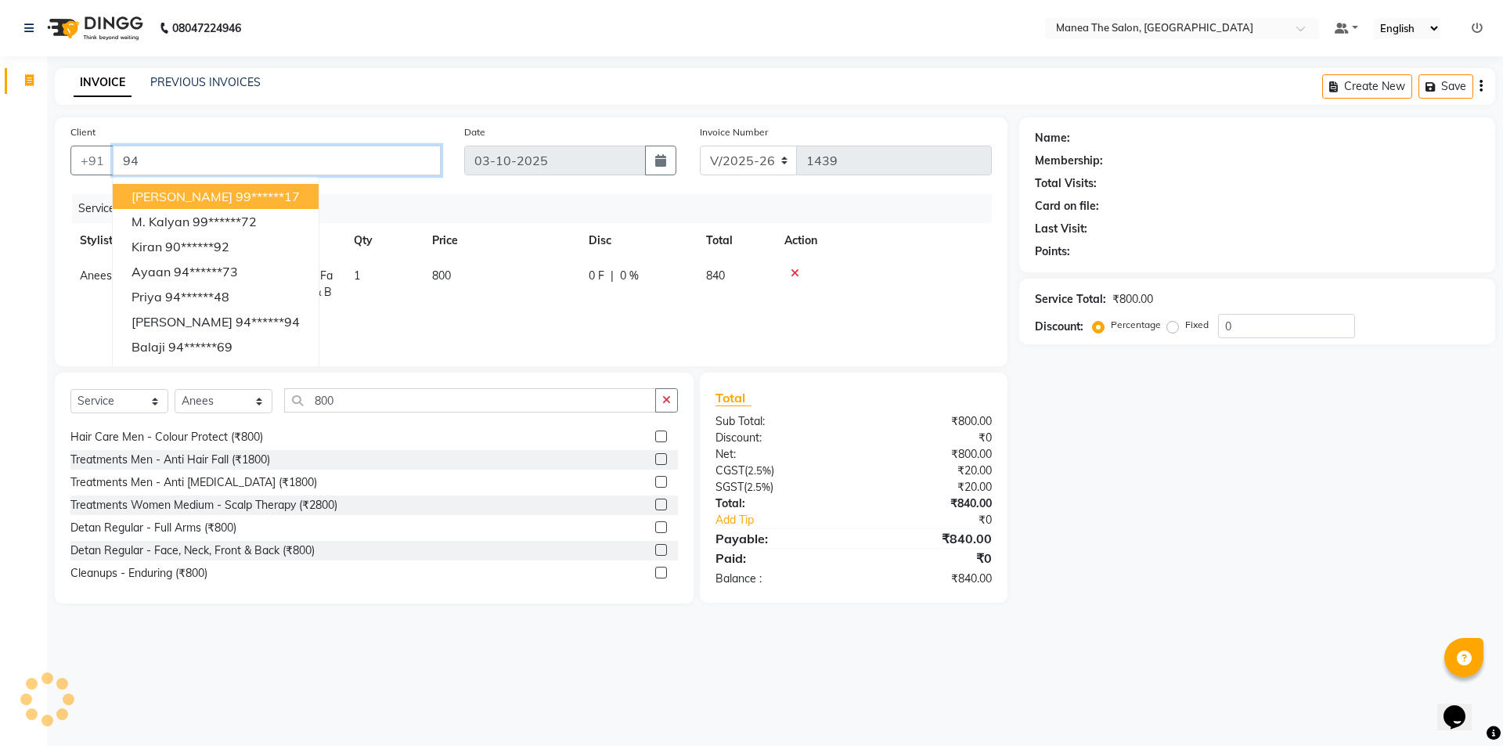
type input "9"
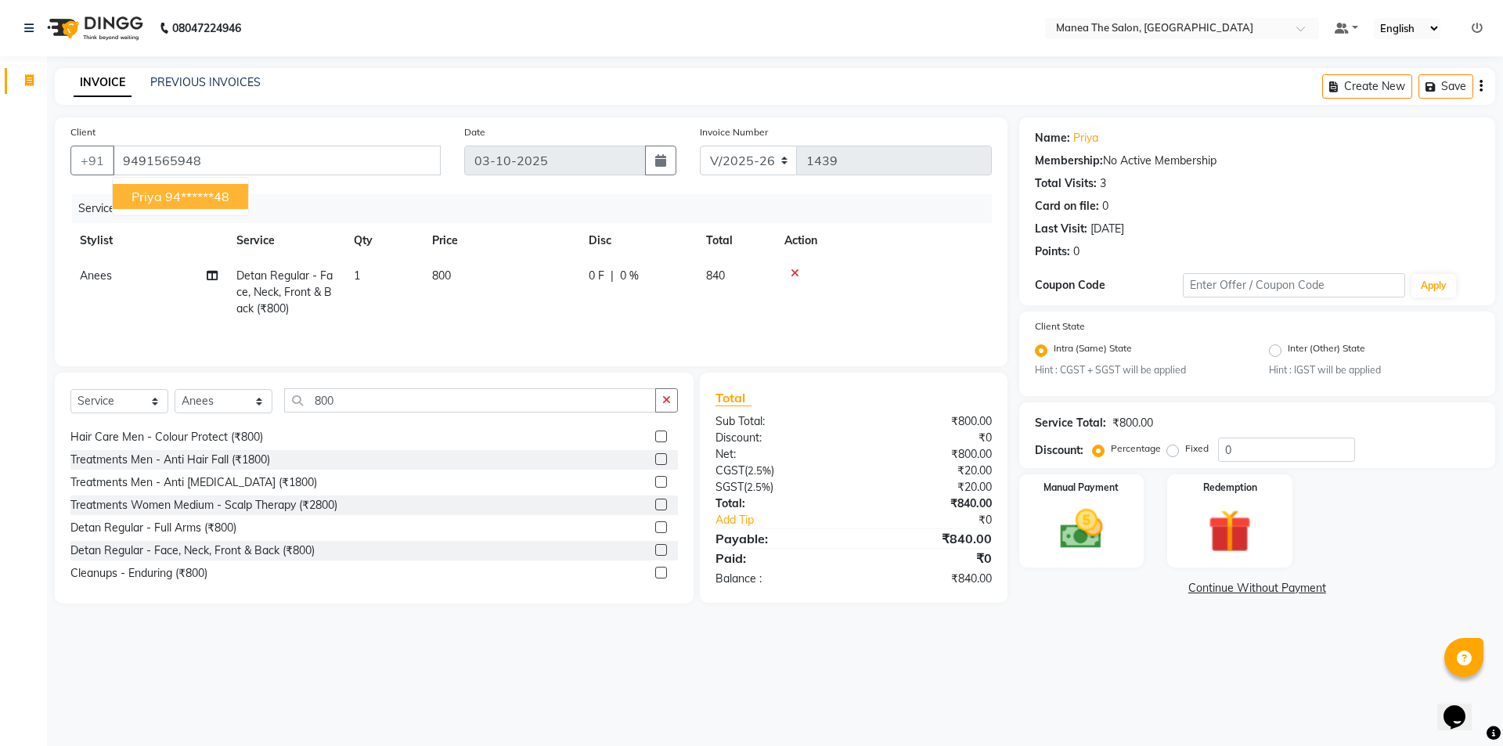
click at [189, 196] on ngb-highlight "94******48" at bounding box center [197, 197] width 64 height 16
drag, startPoint x: 321, startPoint y: 158, endPoint x: 322, endPoint y: 175, distance: 17.2
click at [321, 166] on input "94******48" at bounding box center [277, 161] width 328 height 30
type input "9"
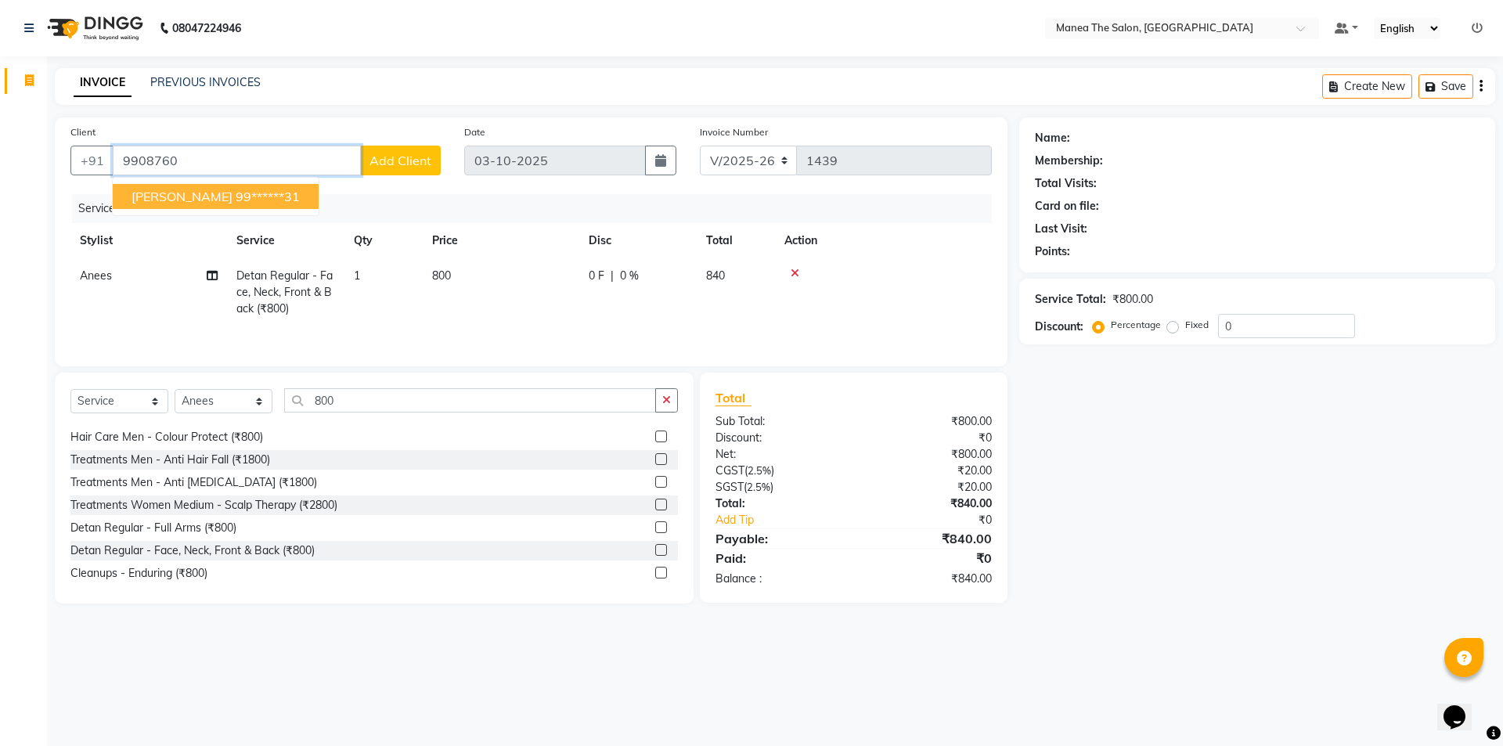
click at [186, 200] on span "[PERSON_NAME]" at bounding box center [181, 197] width 101 height 16
type input "99******31"
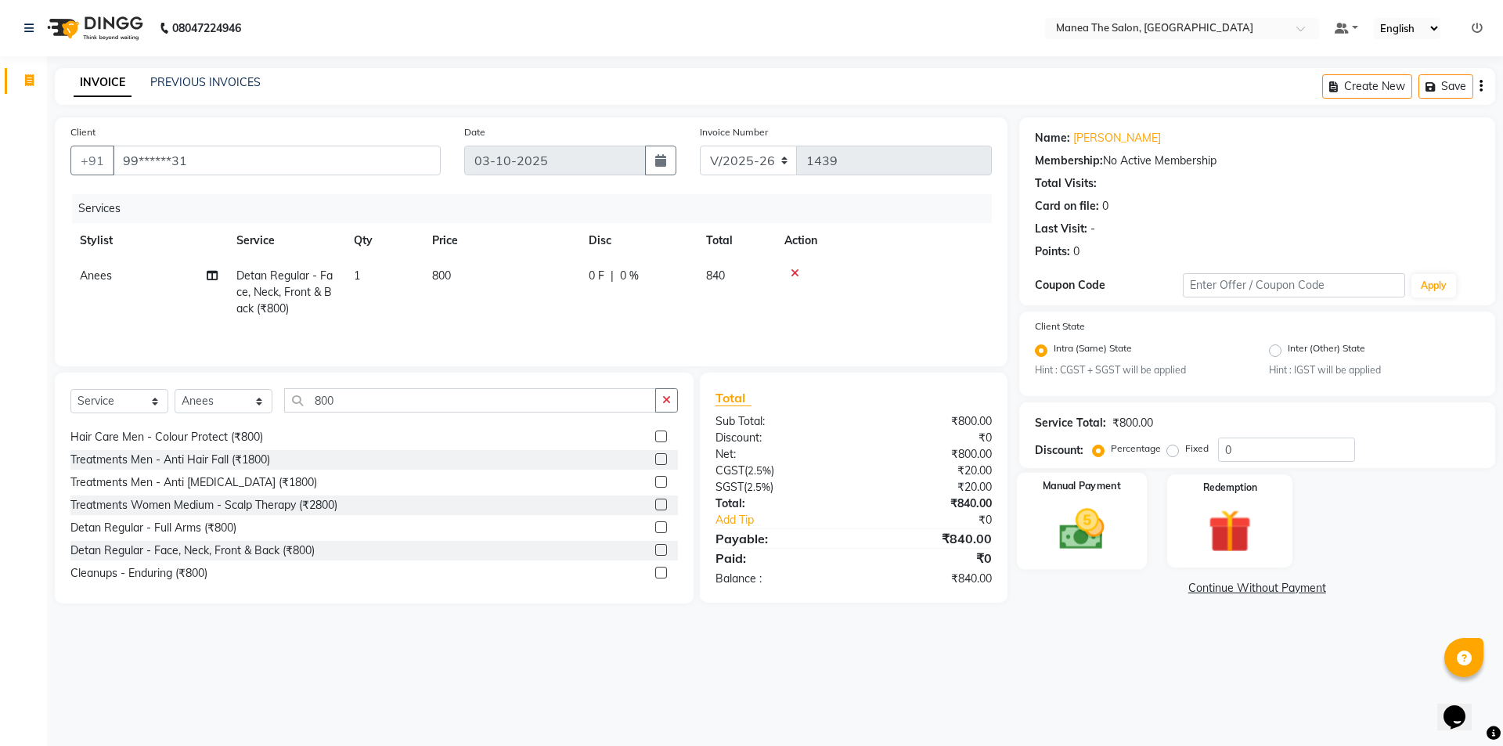
click at [1064, 545] on img at bounding box center [1081, 530] width 73 height 52
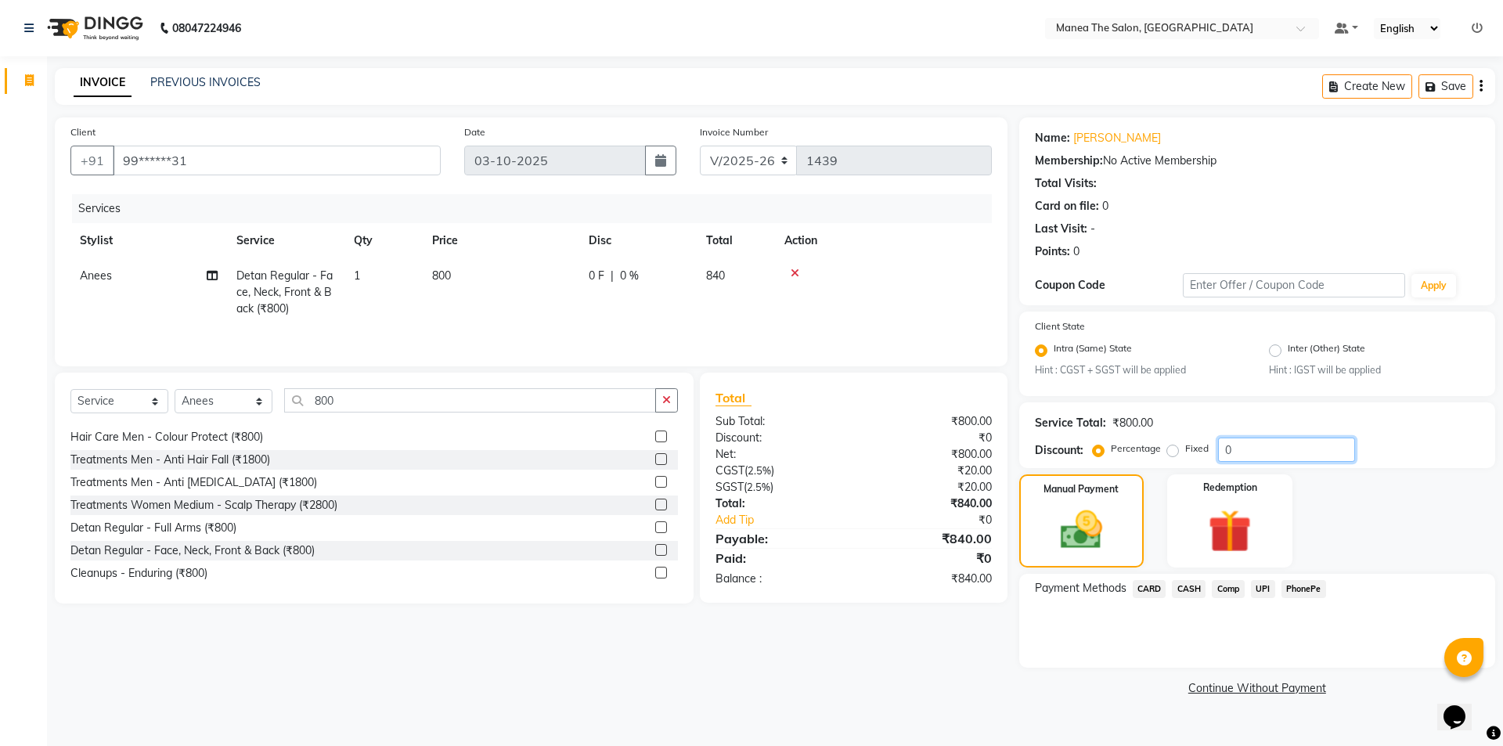
click at [1259, 458] on input "0" at bounding box center [1286, 449] width 137 height 24
click at [1252, 454] on input "0" at bounding box center [1286, 449] width 137 height 24
click at [220, 162] on input "99******31" at bounding box center [277, 161] width 328 height 30
type input "99"
type input "0"
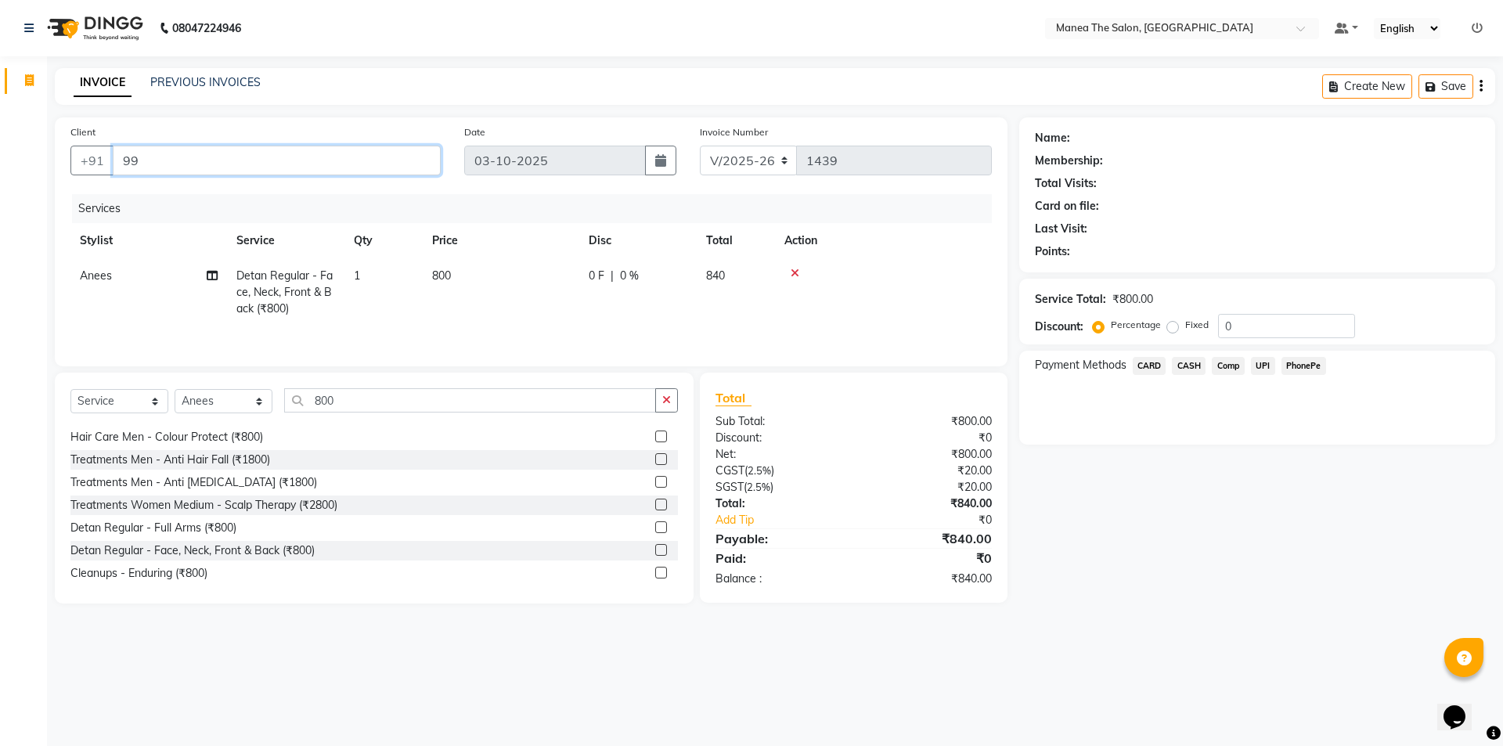
type input "9"
click at [169, 195] on ngb-highlight "94******48" at bounding box center [197, 197] width 64 height 16
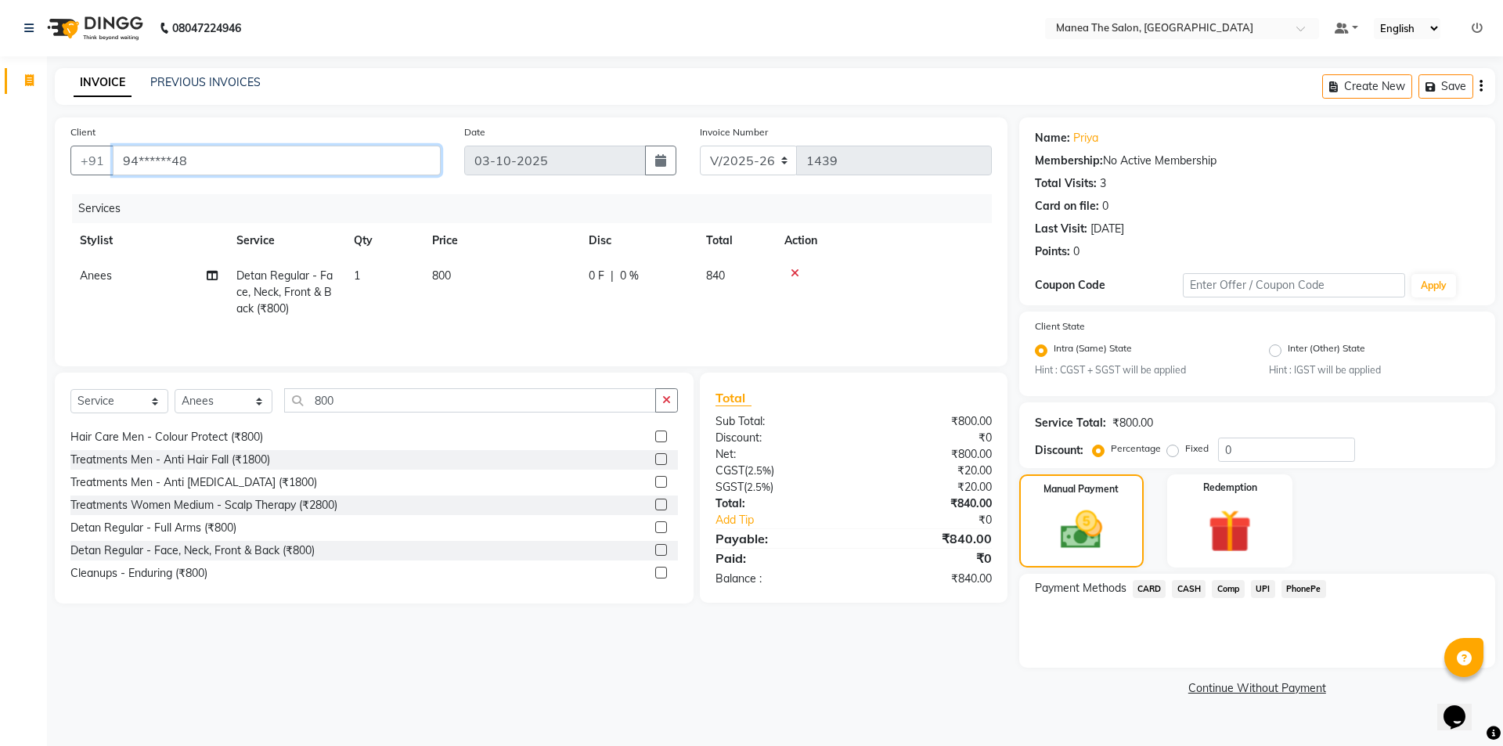
click at [211, 161] on input "94******48" at bounding box center [277, 161] width 328 height 30
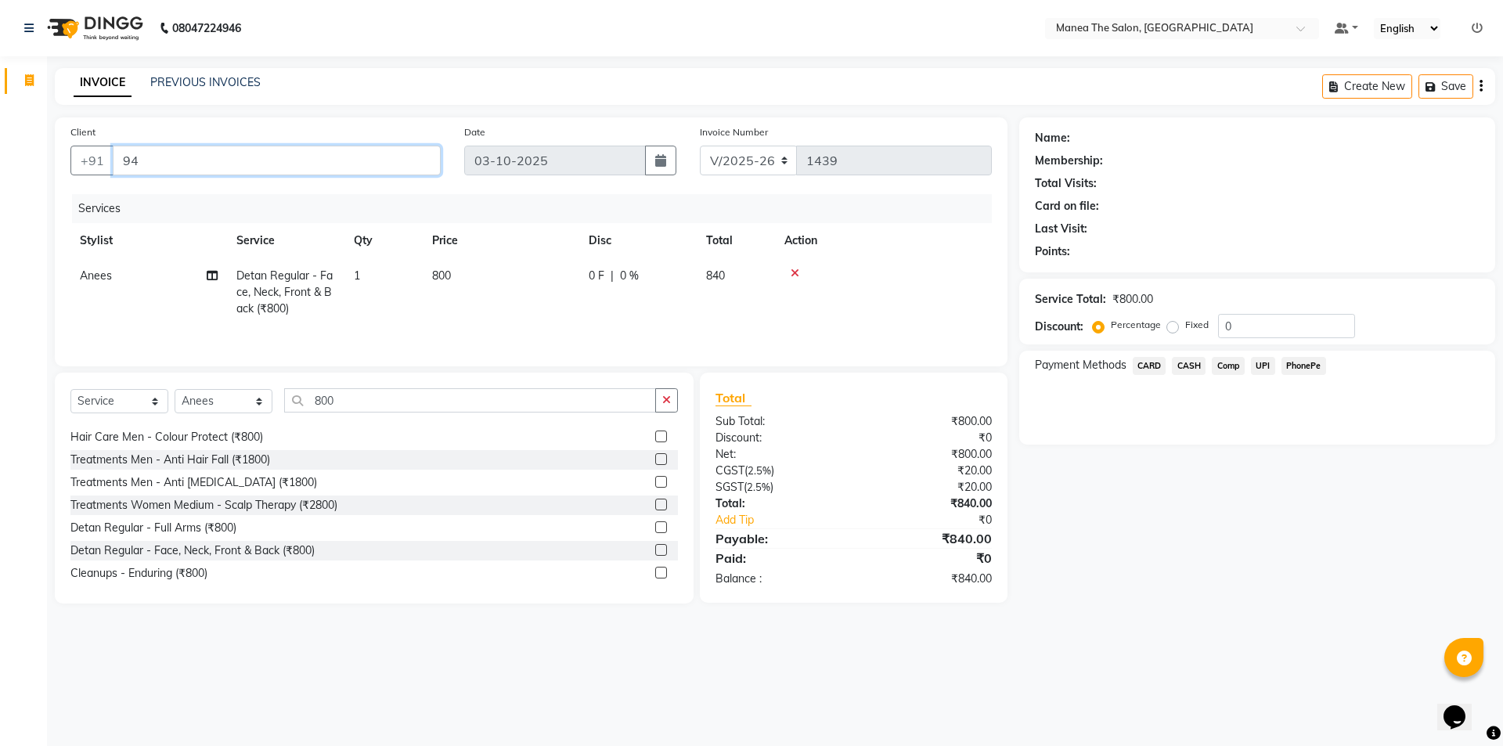
type input "9"
click at [236, 195] on ngb-highlight "99******31" at bounding box center [268, 197] width 64 height 16
type input "99******31"
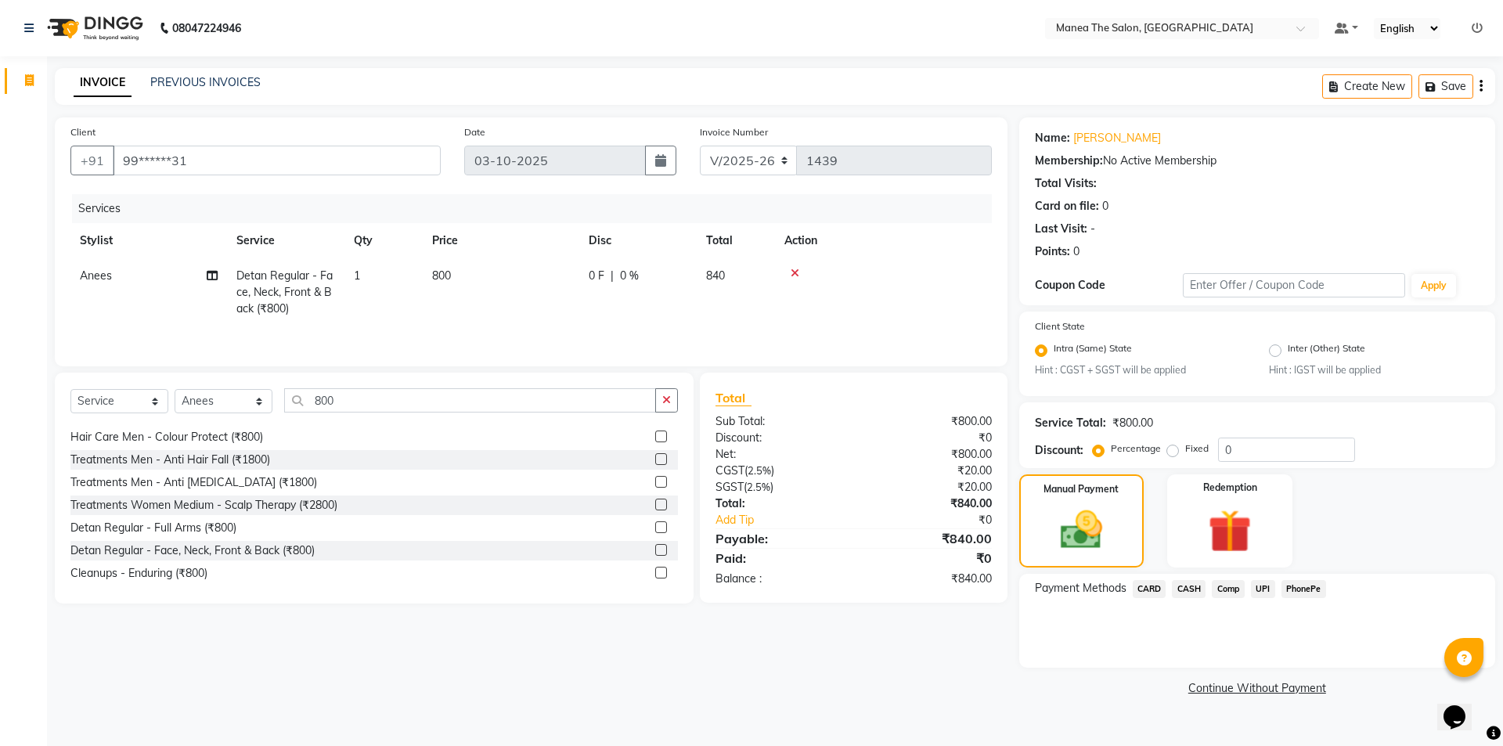
click at [1267, 590] on span "UPI" at bounding box center [1263, 589] width 24 height 18
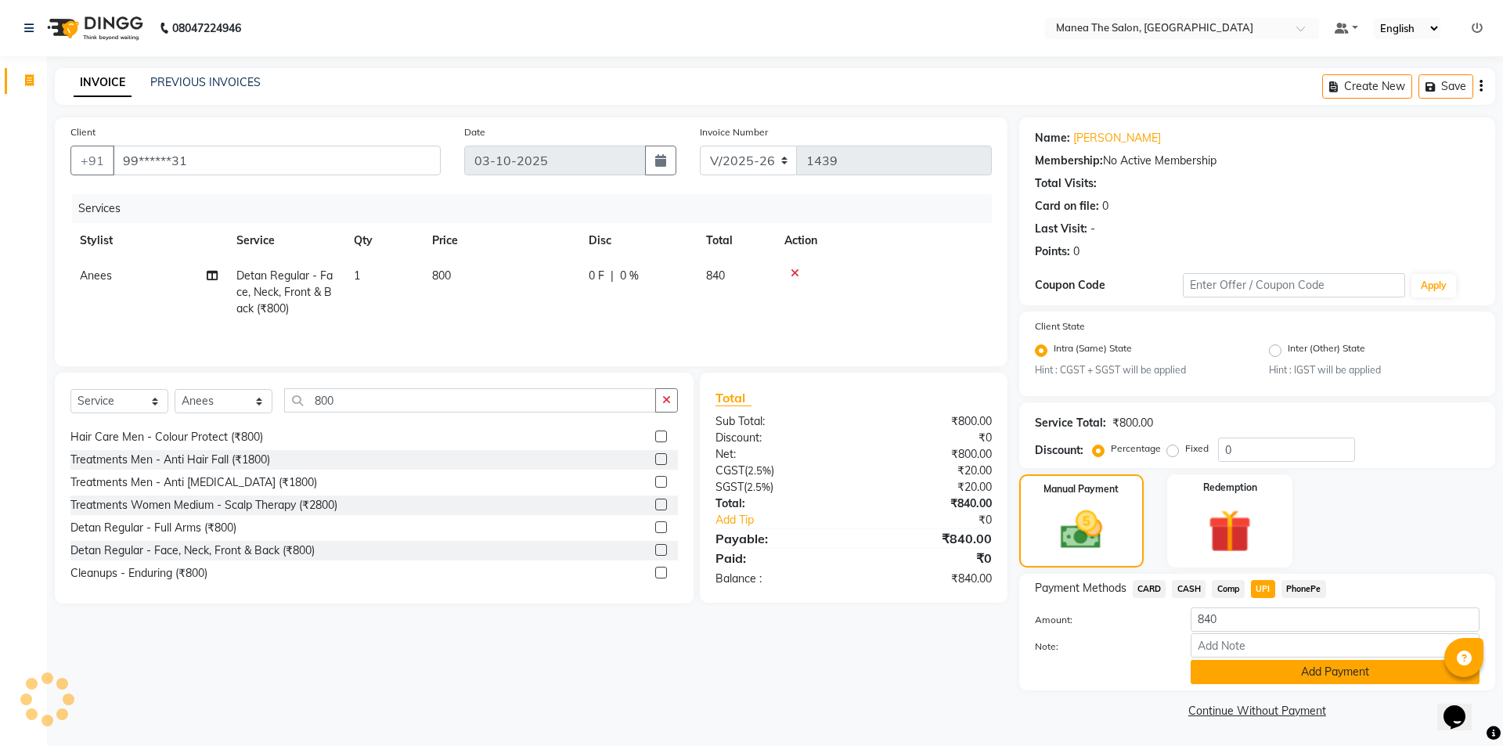
click at [1309, 674] on button "Add Payment" at bounding box center [1334, 672] width 289 height 24
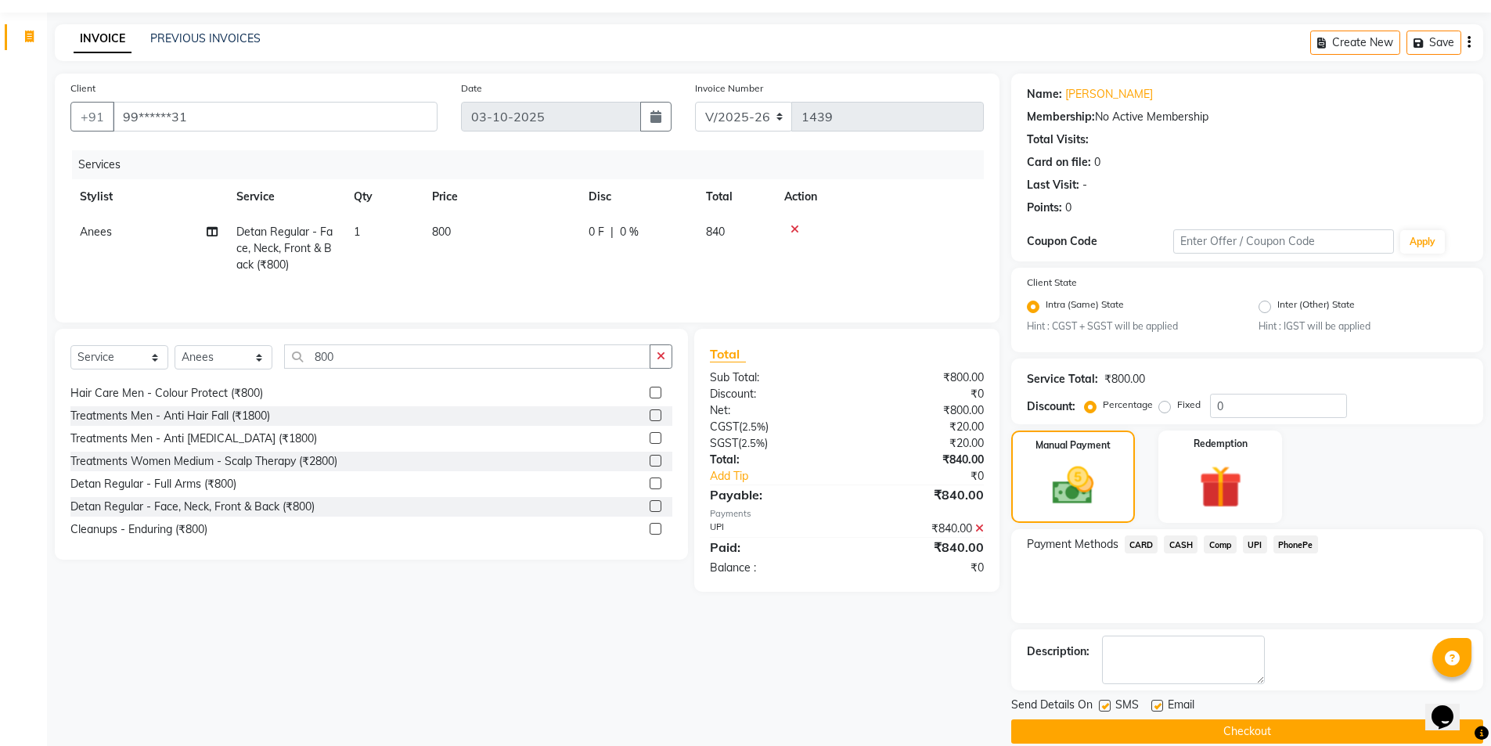
scroll to position [65, 0]
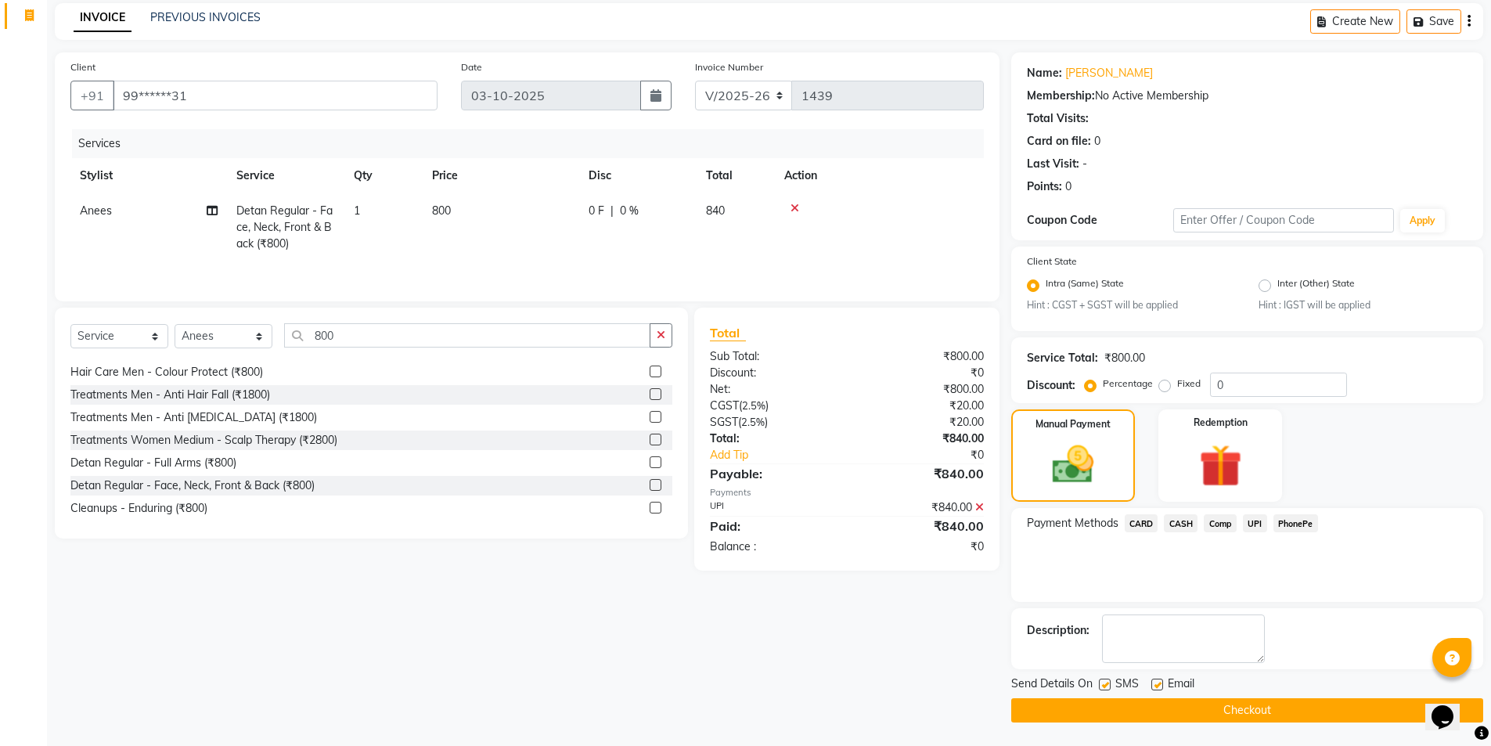
click at [1209, 707] on button "Checkout" at bounding box center [1247, 710] width 472 height 24
